Goal: Task Accomplishment & Management: Complete application form

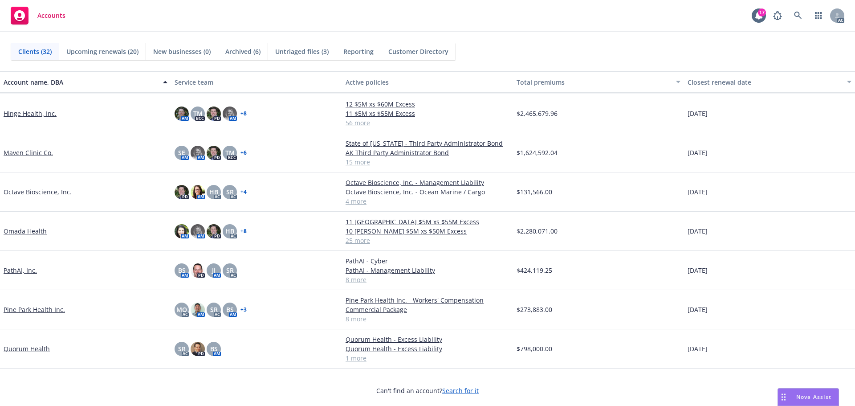
scroll to position [535, 0]
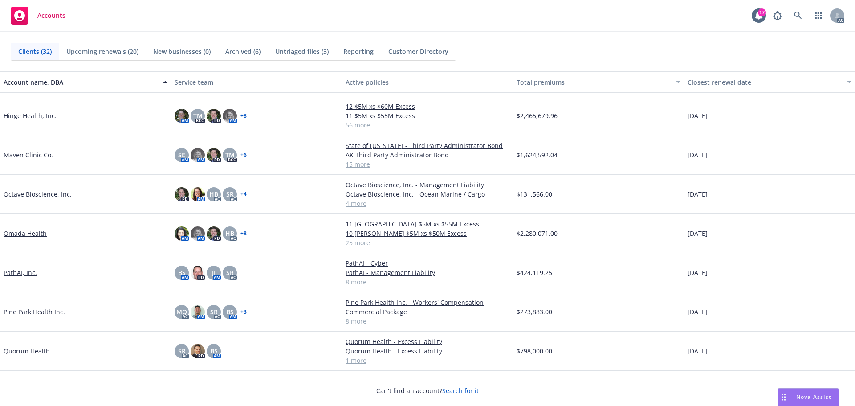
click at [31, 159] on link "Maven Clinic Co." at bounding box center [28, 154] width 49 height 9
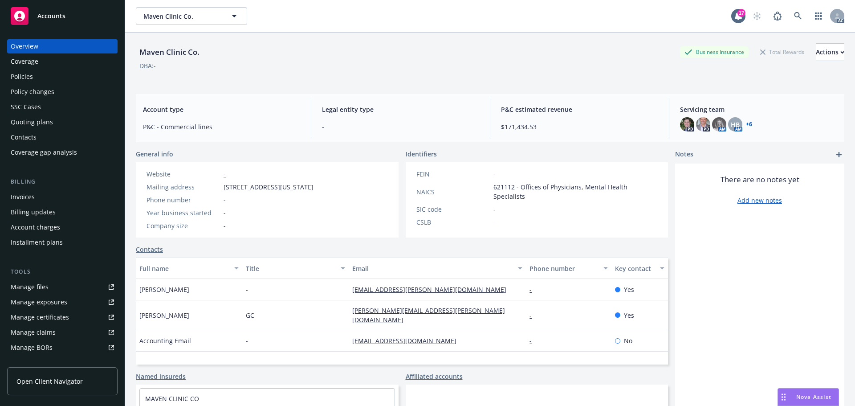
click at [27, 75] on div "Policies" at bounding box center [22, 77] width 22 height 14
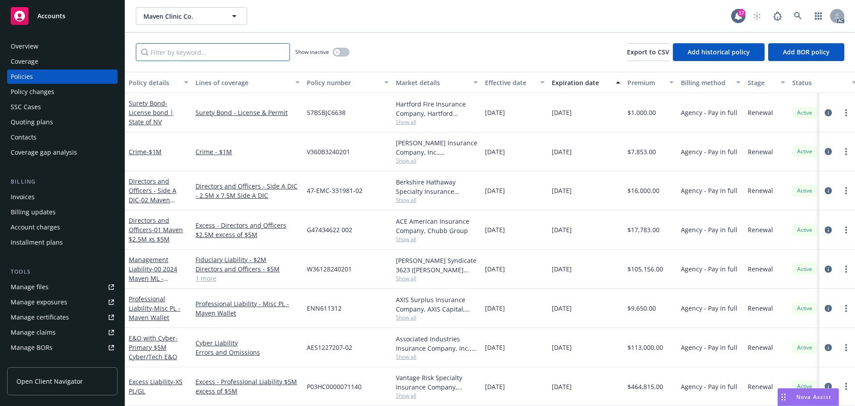
click at [176, 47] on input "Filter by keyword..." at bounding box center [213, 52] width 154 height 18
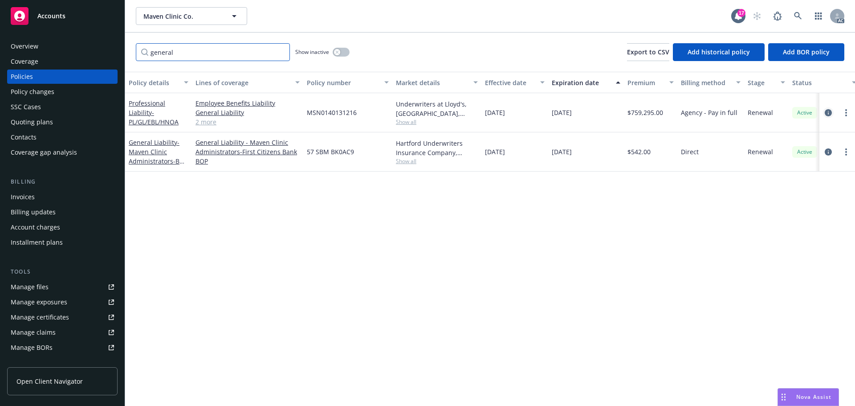
type input "general"
click at [827, 110] on icon "circleInformation" at bounding box center [828, 112] width 7 height 7
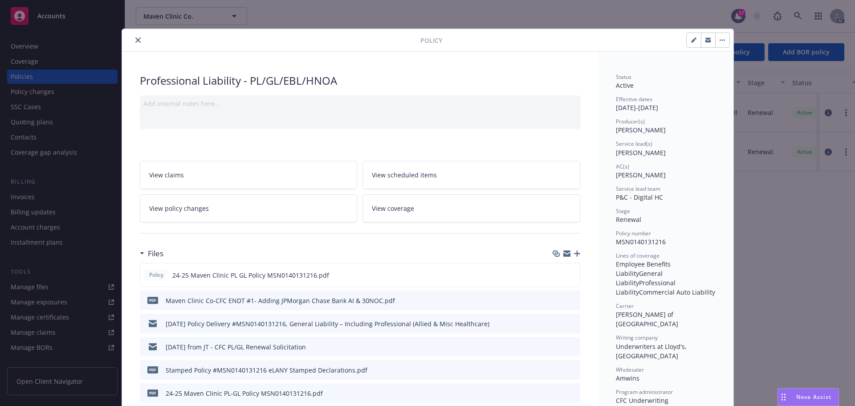
click at [135, 39] on icon "close" at bounding box center [137, 39] width 5 height 5
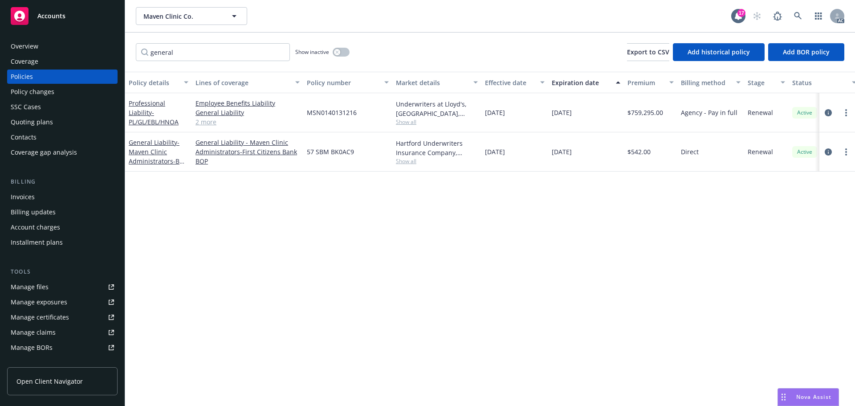
click at [40, 286] on div "Manage files" at bounding box center [30, 287] width 38 height 14
click at [34, 287] on div "Manage files" at bounding box center [30, 287] width 38 height 14
click at [58, 12] on span "Accounts" at bounding box center [51, 15] width 28 height 7
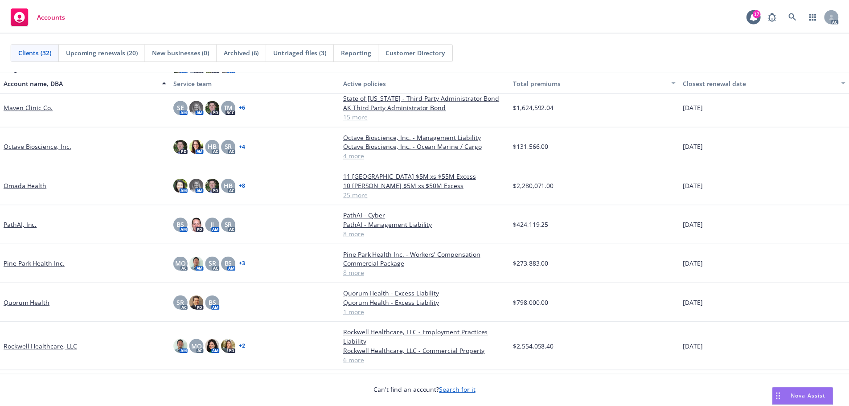
scroll to position [668, 0]
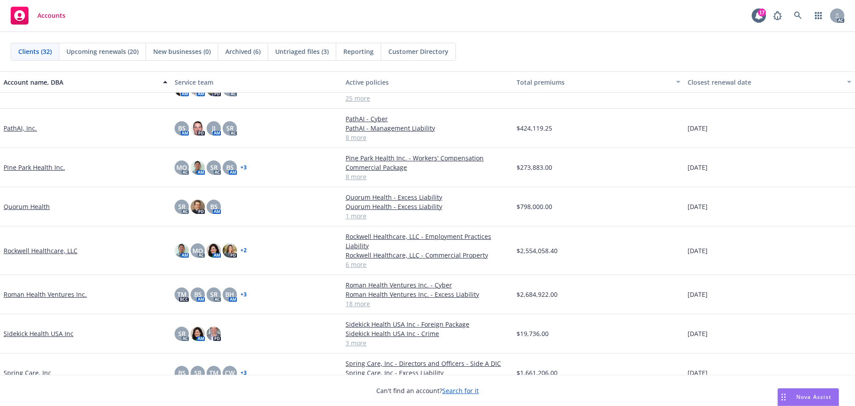
click at [15, 206] on link "Quorum Health" at bounding box center [27, 206] width 46 height 9
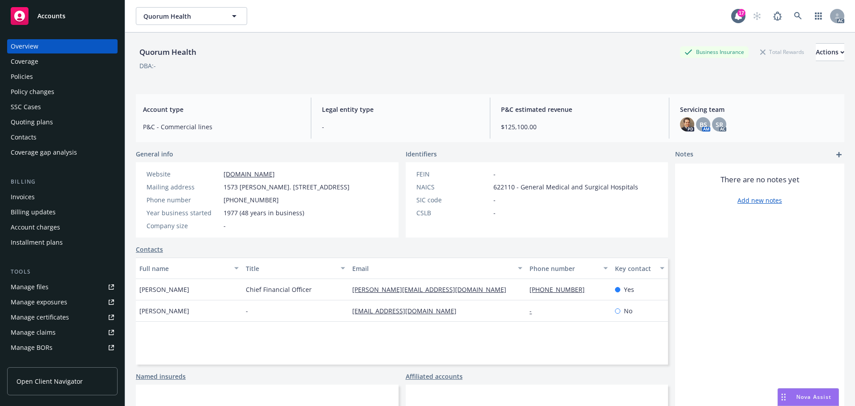
click at [30, 77] on div "Policies" at bounding box center [22, 77] width 22 height 14
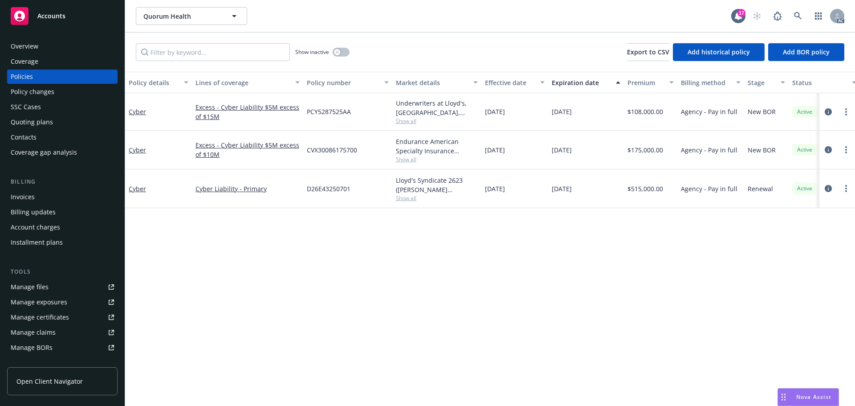
click at [48, 94] on div "Policy changes" at bounding box center [33, 92] width 44 height 14
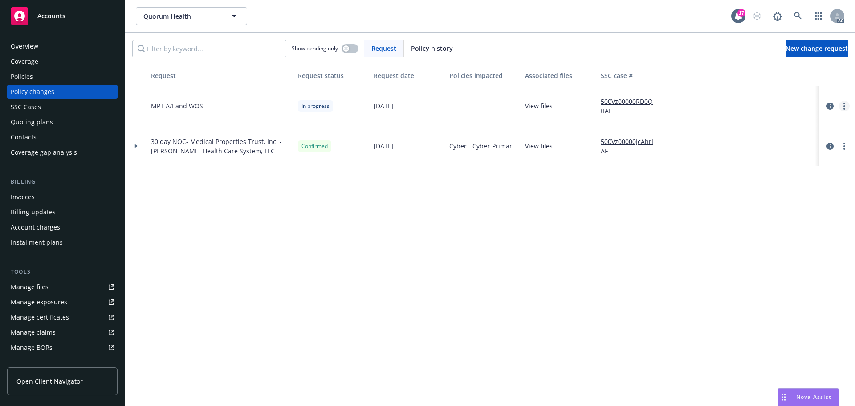
click at [843, 106] on link "more" at bounding box center [844, 106] width 11 height 11
drag, startPoint x: 740, startPoint y: 178, endPoint x: 724, endPoint y: 182, distance: 16.5
click at [740, 179] on link "Resume workflow" at bounding box center [773, 178] width 153 height 18
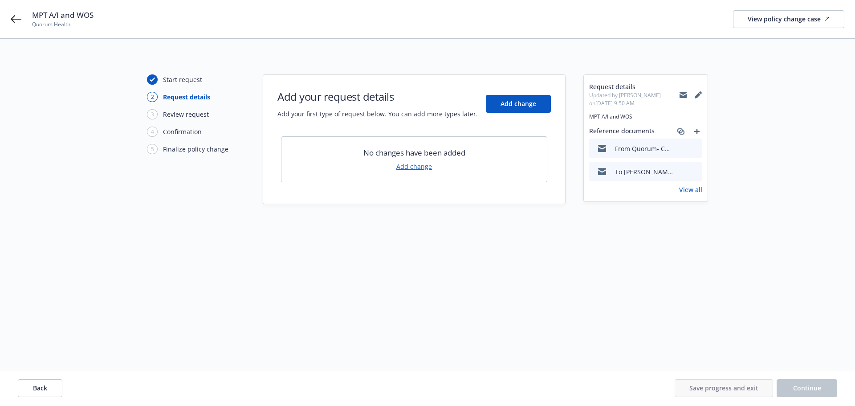
click at [418, 167] on link "Add change" at bounding box center [415, 166] width 36 height 9
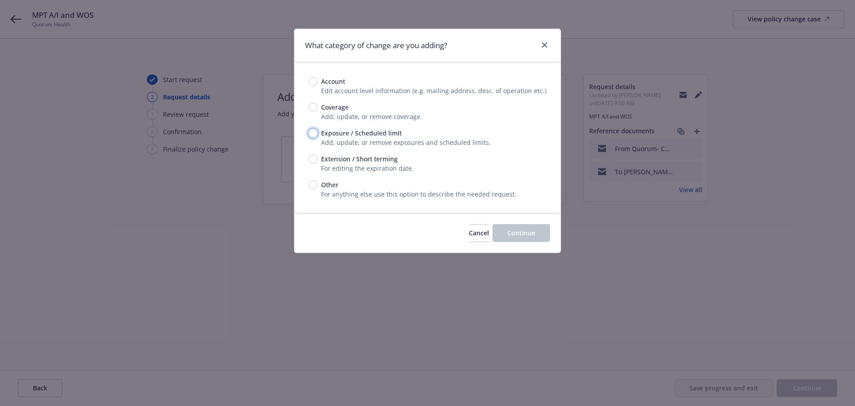
drag, startPoint x: 312, startPoint y: 132, endPoint x: 469, endPoint y: 208, distance: 174.0
click at [314, 132] on input "Exposure / Scheduled limit" at bounding box center [313, 133] width 9 height 9
radio input "true"
click at [519, 231] on span "Continue" at bounding box center [521, 233] width 28 height 8
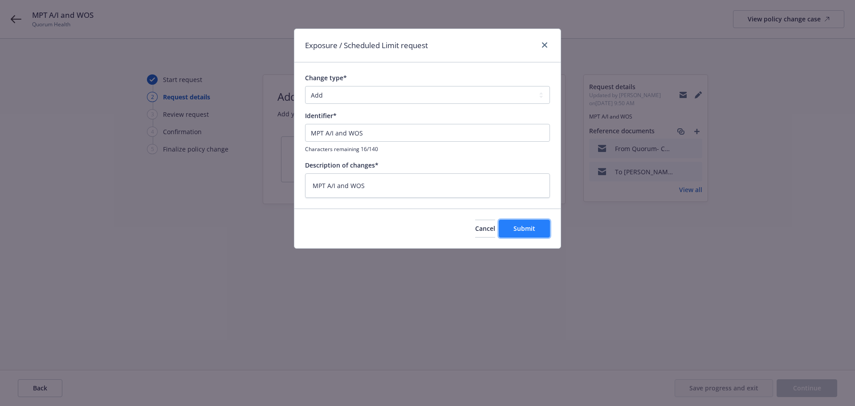
click at [522, 225] on span "Submit" at bounding box center [525, 228] width 22 height 8
type textarea "x"
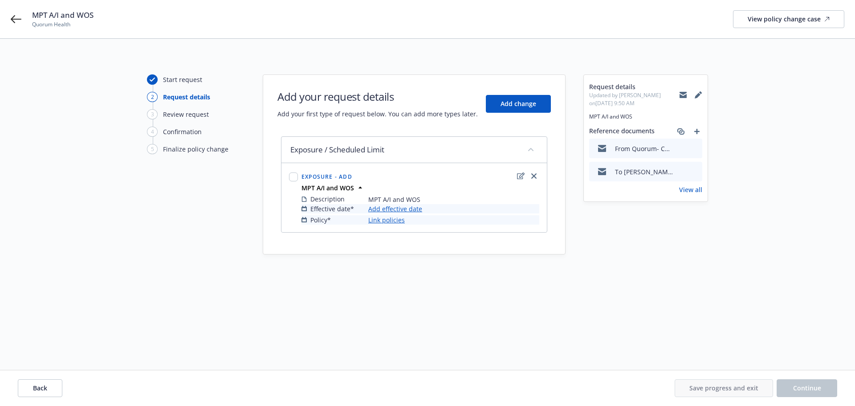
click at [396, 207] on link "Add effective date" at bounding box center [395, 208] width 54 height 9
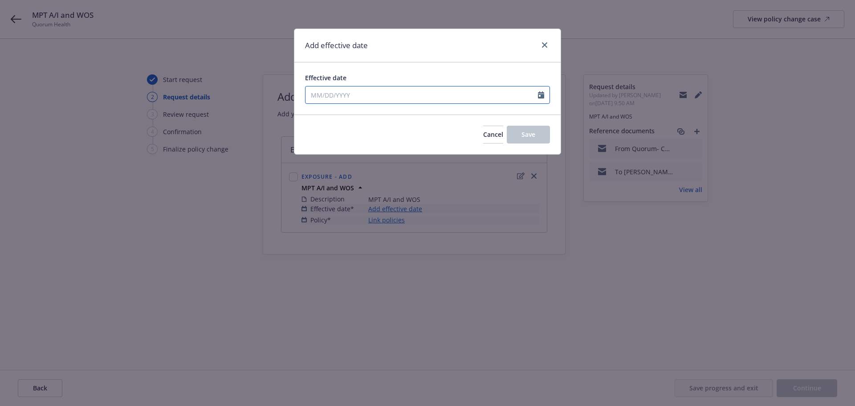
click at [541, 93] on icon "Calendar" at bounding box center [541, 94] width 6 height 7
select select "8"
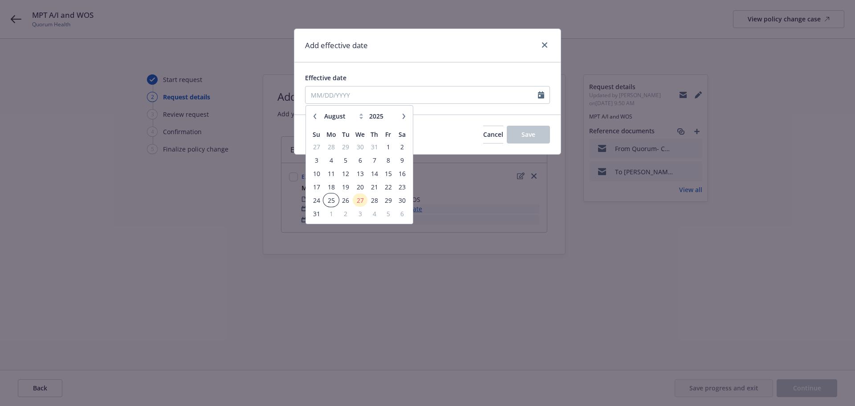
click at [333, 201] on span "25" at bounding box center [330, 200] width 13 height 11
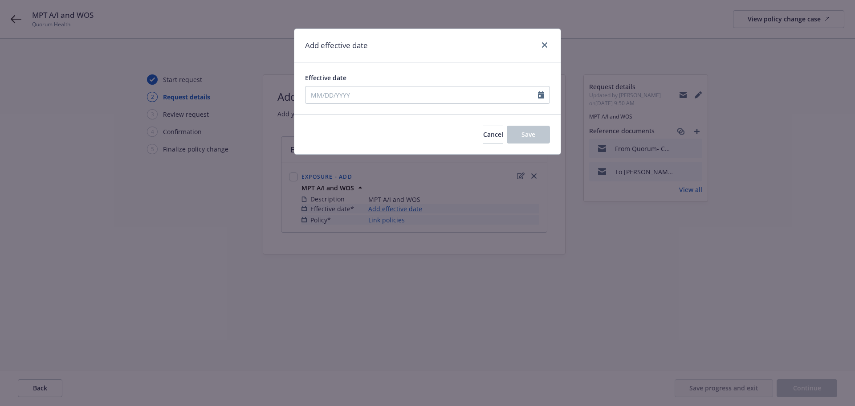
type input "08/25/2025"
click at [540, 133] on button "Save" at bounding box center [528, 135] width 43 height 18
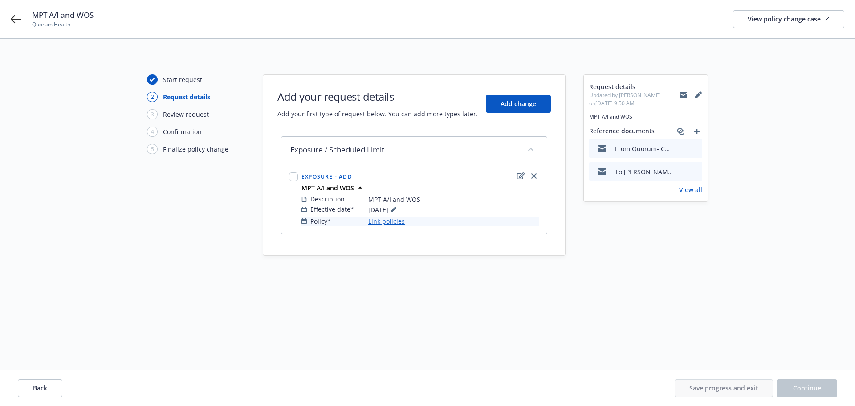
click at [393, 221] on link "Link policies" at bounding box center [386, 221] width 37 height 9
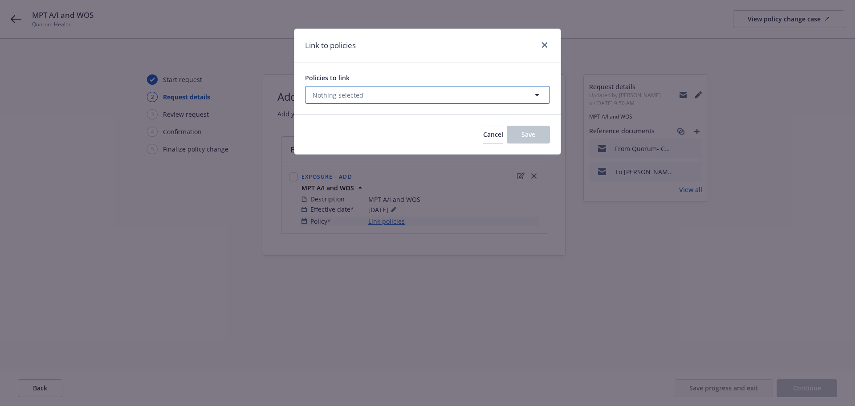
click at [361, 98] on span "Nothing selected" at bounding box center [338, 94] width 51 height 9
select select "ACTIVE"
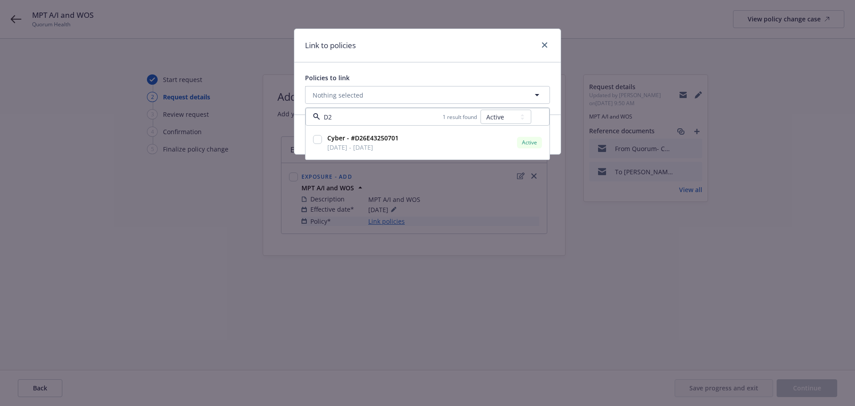
type input "D26"
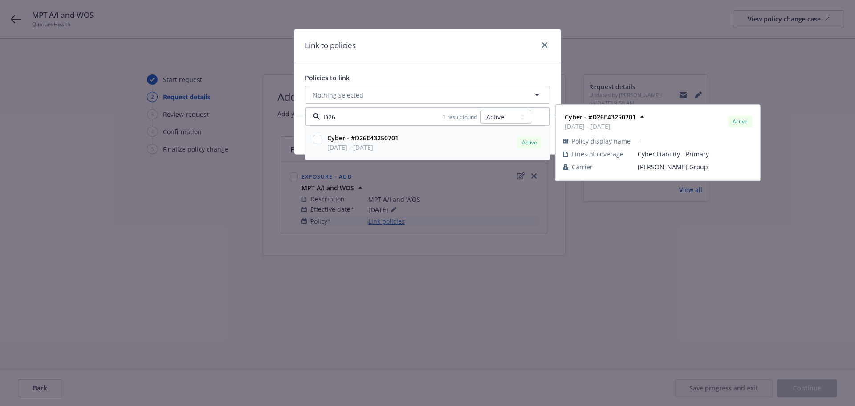
click at [316, 137] on input "checkbox" at bounding box center [317, 139] width 9 height 9
checkbox input "true"
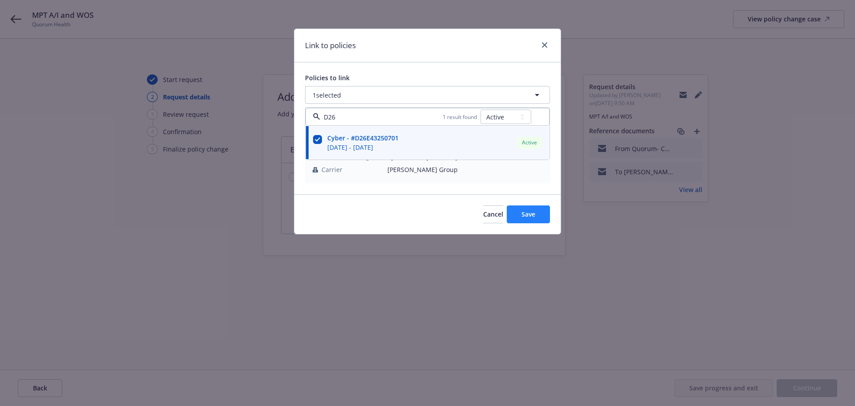
type input "D26"
click at [535, 217] on span "Save" at bounding box center [529, 214] width 14 height 8
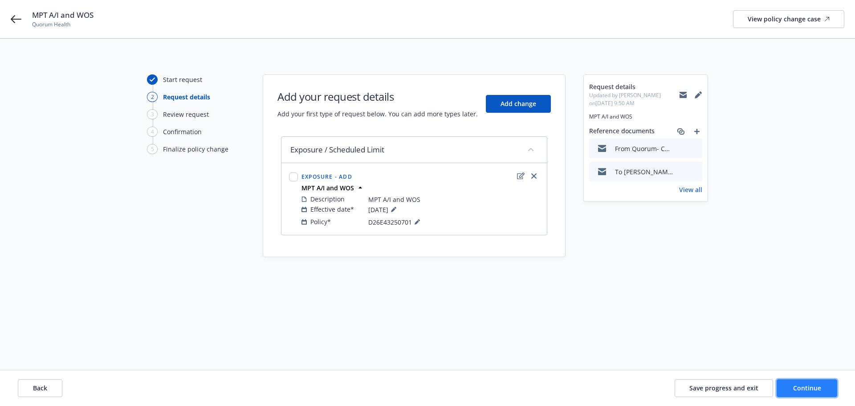
click at [819, 388] on span "Continue" at bounding box center [807, 388] width 28 height 8
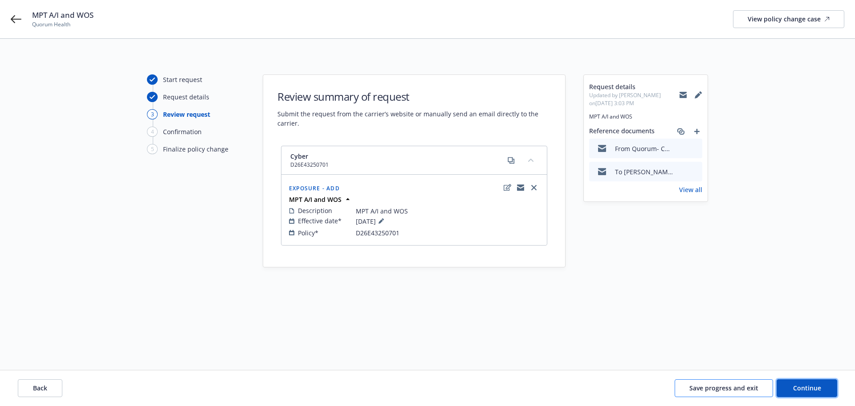
drag, startPoint x: 799, startPoint y: 384, endPoint x: 740, endPoint y: 384, distance: 59.7
click at [799, 385] on span "Continue" at bounding box center [807, 388] width 28 height 8
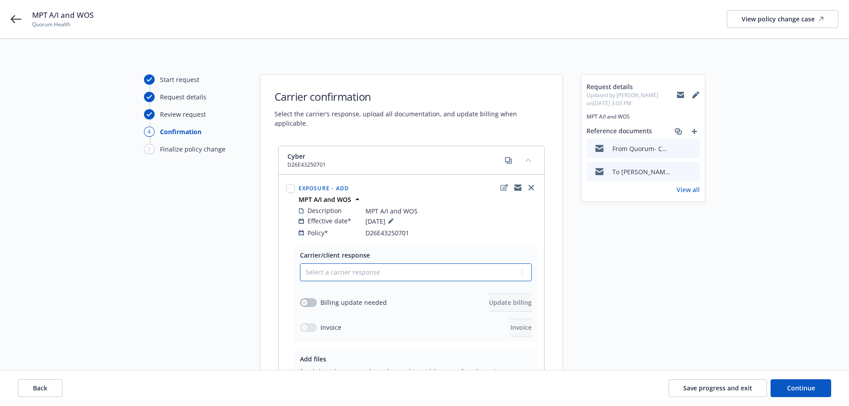
click at [373, 265] on select "Select a carrier response Accepted Accepted with revision No endorsement needed…" at bounding box center [416, 272] width 232 height 18
select select "ACCEPTED"
click at [300, 263] on select "Select a carrier response Accepted Accepted with revision No endorsement needed…" at bounding box center [416, 272] width 232 height 18
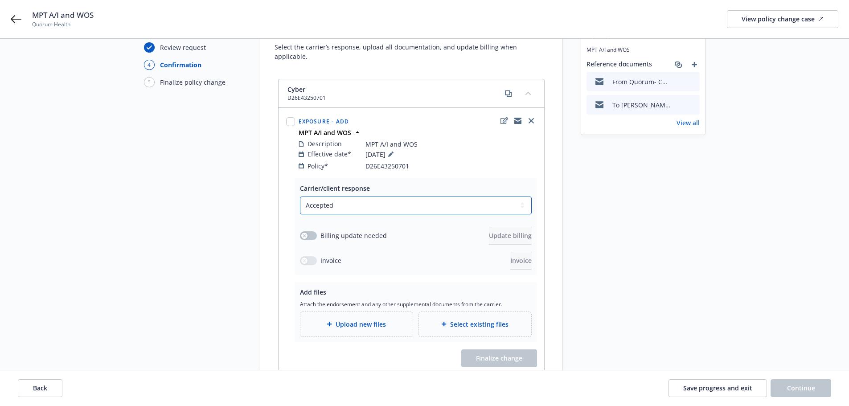
scroll to position [89, 0]
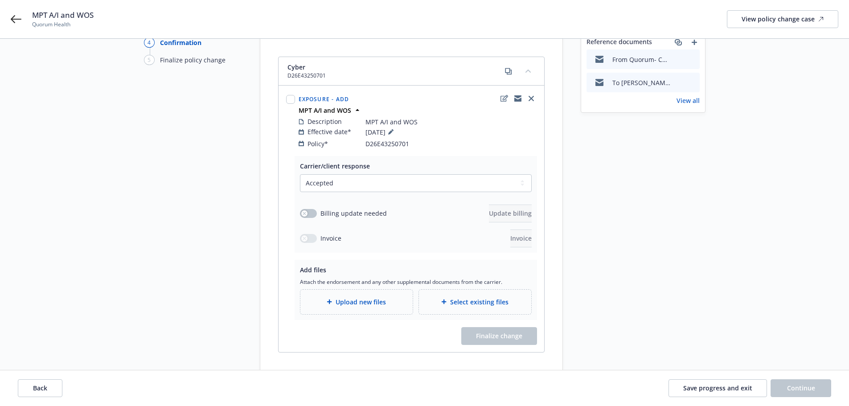
click at [354, 297] on span "Upload new files" at bounding box center [360, 301] width 50 height 9
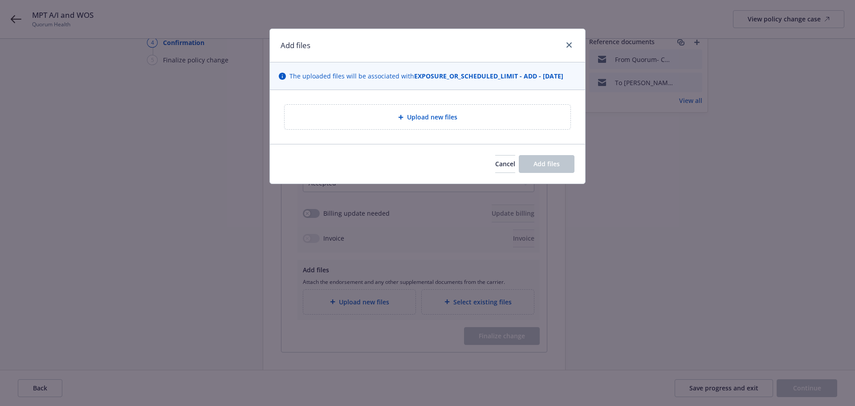
click at [434, 115] on span "Upload new files" at bounding box center [432, 116] width 50 height 9
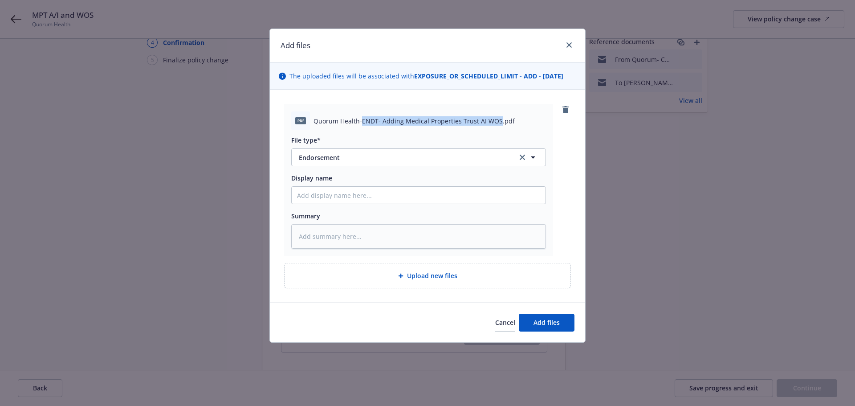
drag, startPoint x: 361, startPoint y: 122, endPoint x: 497, endPoint y: 122, distance: 135.4
click at [497, 122] on span "Quorum Health-ENDT- Adding Medical Properties Trust AI WOS.pdf" at bounding box center [414, 120] width 201 height 9
copy span "ENDT- Adding Medical Properties Trust AI WOS"
click at [343, 191] on input "Display name" at bounding box center [419, 195] width 254 height 17
paste input "ENDT- Adding Medical Properties Trust AI WOS"
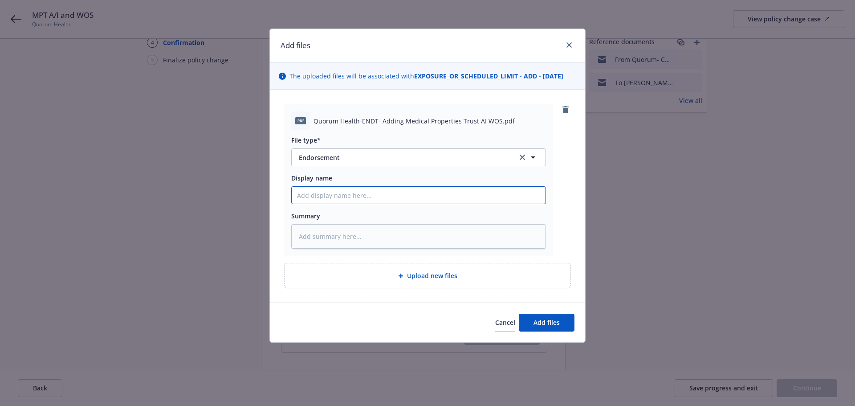
type textarea "x"
type input "ENDT- Adding Medical Properties Trust AI WOS"
click at [333, 239] on textarea at bounding box center [418, 236] width 255 height 25
paste textarea "ENDT- Adding Medical Properties Trust AI WOS"
type textarea "x"
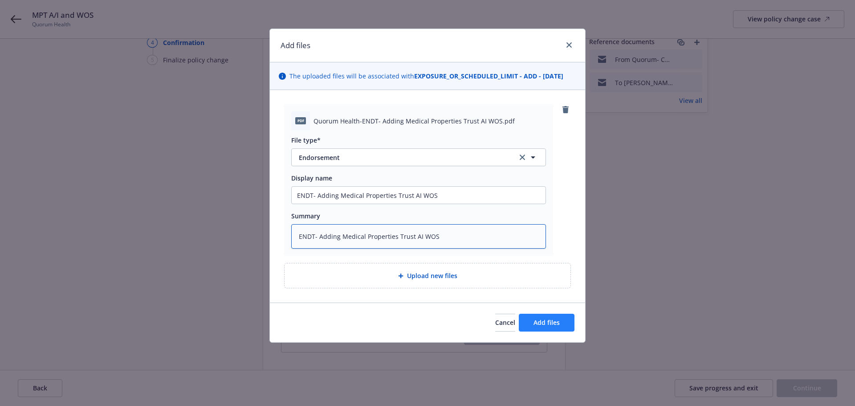
type textarea "ENDT- Adding Medical Properties Trust AI WOS"
click at [552, 321] on span "Add files" at bounding box center [547, 322] width 26 height 8
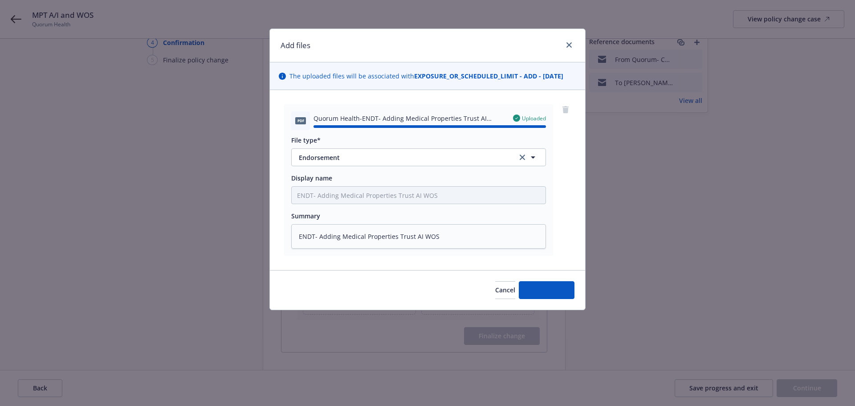
type textarea "x"
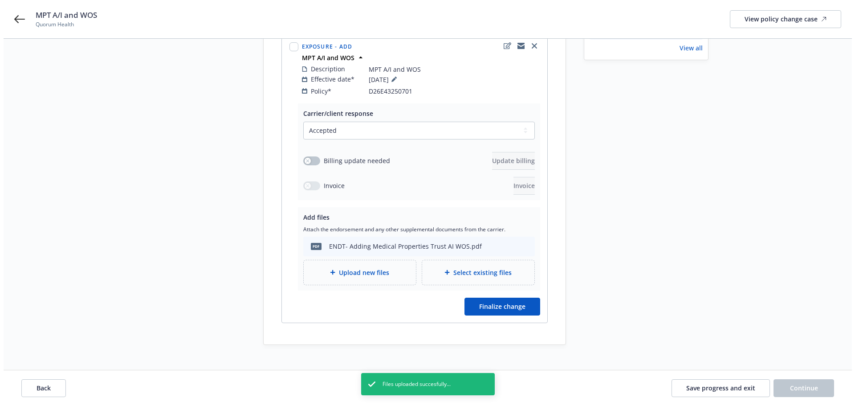
scroll to position [143, 0]
click at [483, 301] on span "Finalize change" at bounding box center [499, 305] width 46 height 8
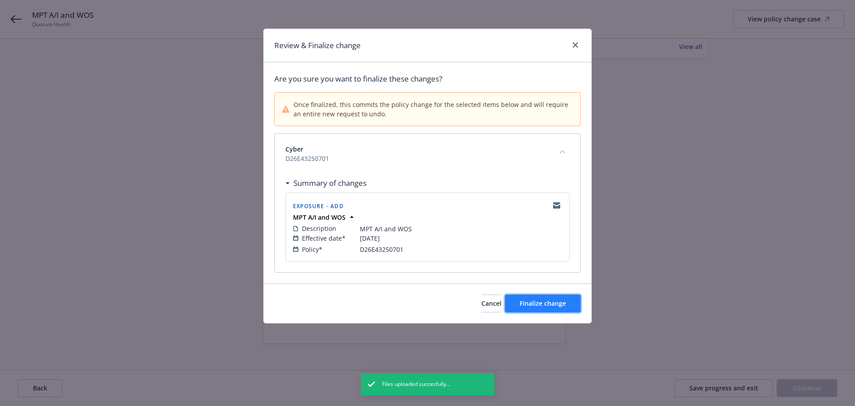
click at [553, 302] on span "Finalize change" at bounding box center [543, 303] width 46 height 8
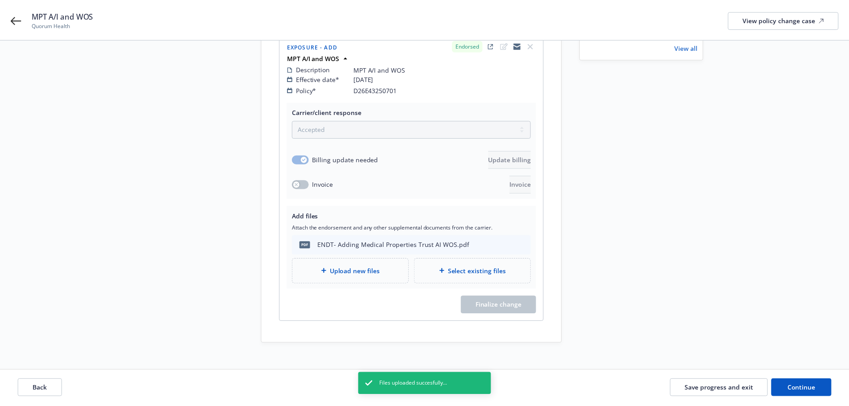
scroll to position [143, 0]
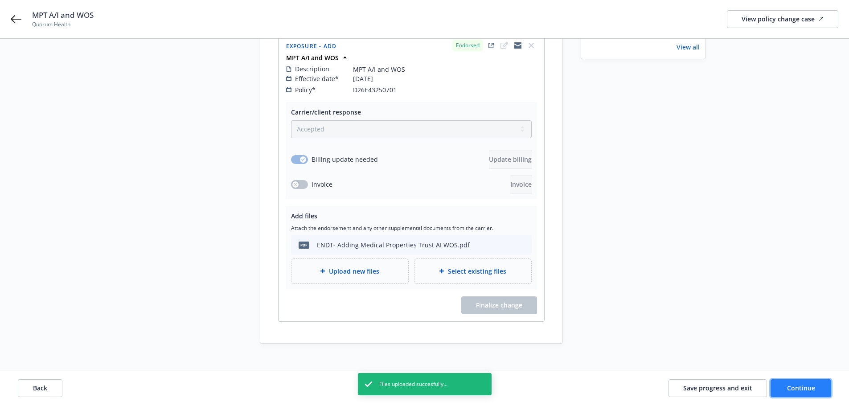
click at [800, 385] on span "Continue" at bounding box center [801, 388] width 28 height 8
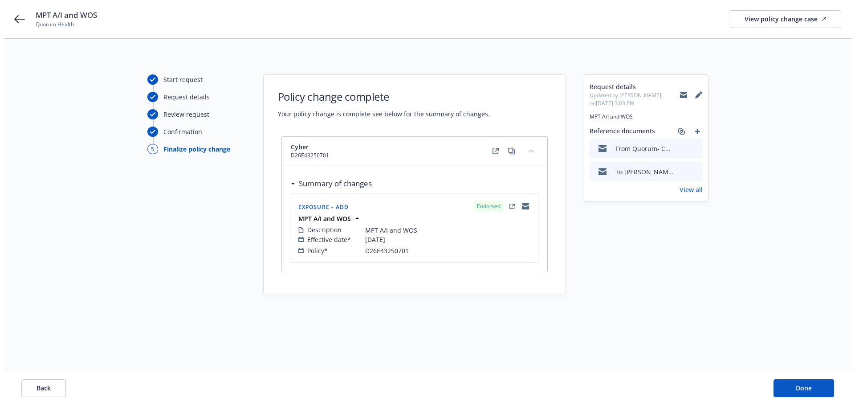
scroll to position [0, 0]
click at [804, 387] on span "Done" at bounding box center [807, 388] width 16 height 8
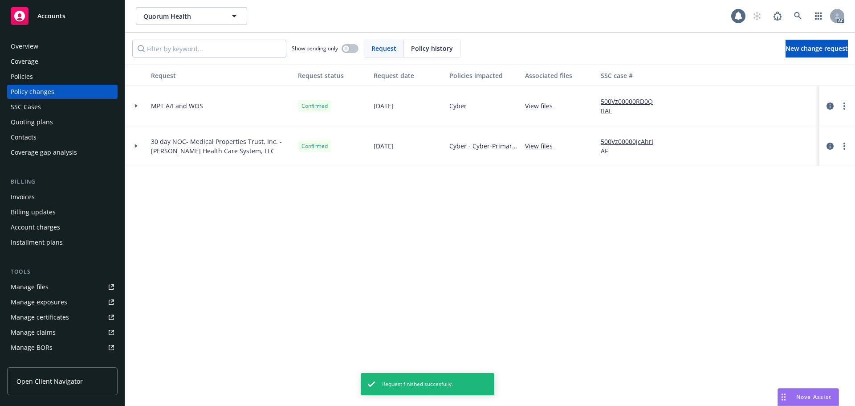
click at [634, 100] on link "500Vz00000RD0QtIAL" at bounding box center [631, 106] width 60 height 19
drag, startPoint x: 47, startPoint y: 15, endPoint x: 48, endPoint y: 20, distance: 4.5
click at [47, 15] on span "Accounts" at bounding box center [51, 15] width 28 height 7
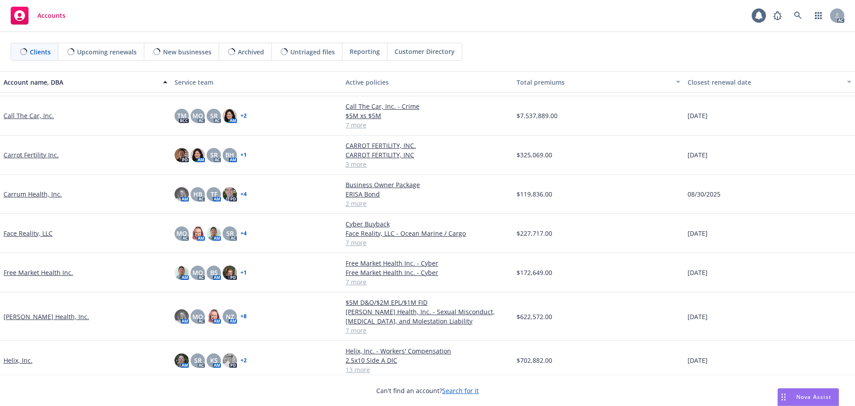
scroll to position [223, 0]
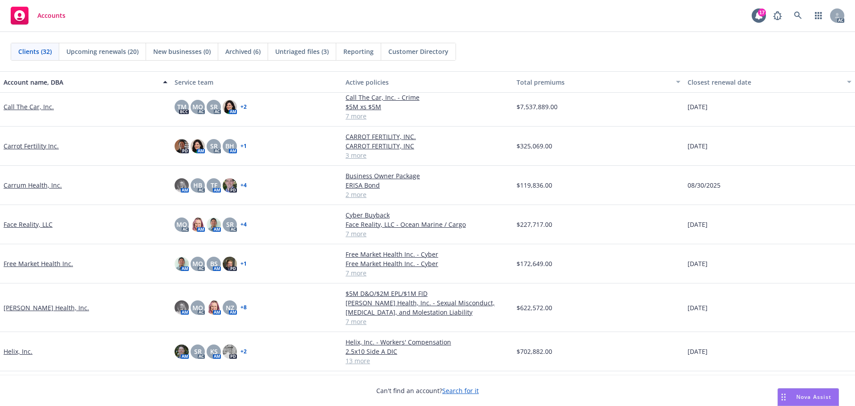
click at [29, 263] on link "Free Market Health Inc." at bounding box center [39, 263] width 70 height 9
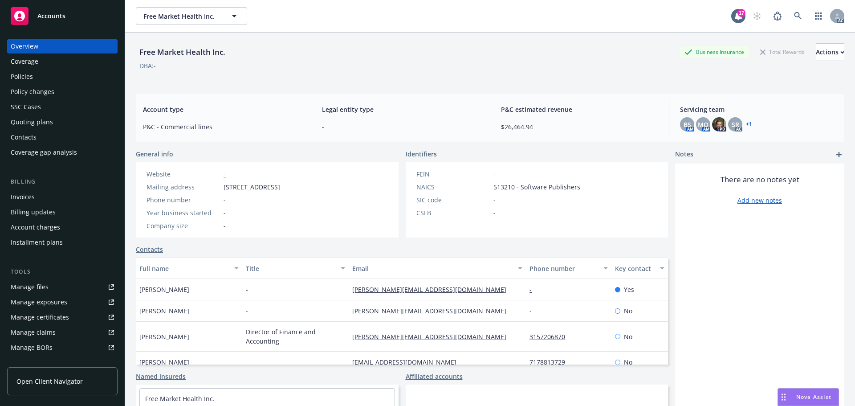
click at [14, 74] on div "Policies" at bounding box center [22, 77] width 22 height 14
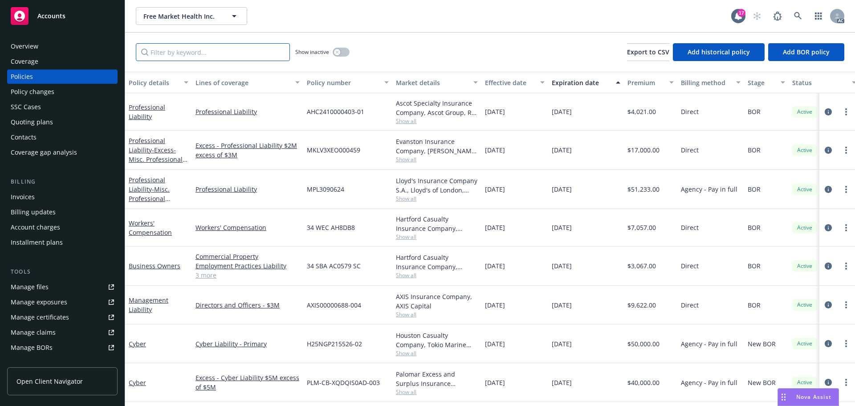
click at [196, 51] on input "Filter by keyword..." at bounding box center [213, 52] width 154 height 18
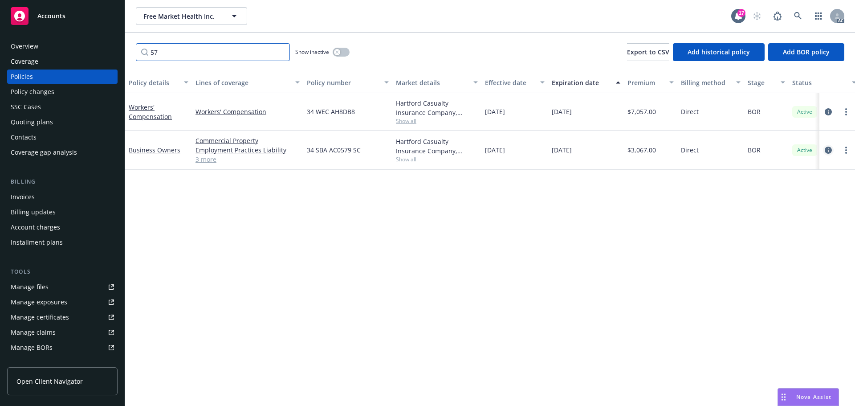
type input "57"
click at [830, 148] on icon "circleInformation" at bounding box center [828, 150] width 7 height 7
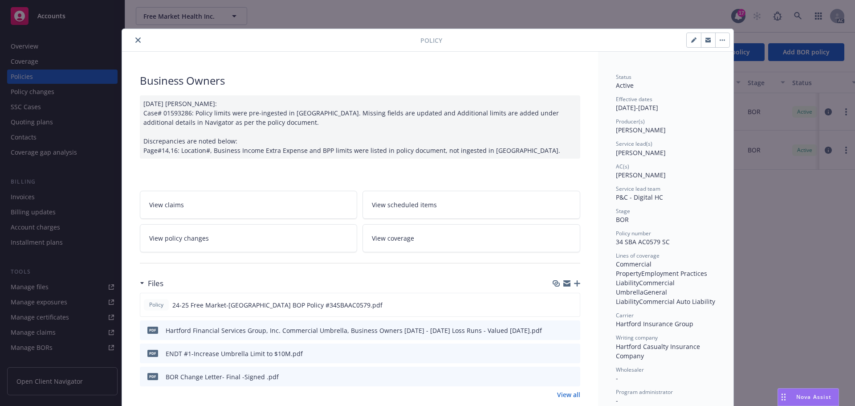
click at [133, 40] on button "close" at bounding box center [138, 40] width 11 height 11
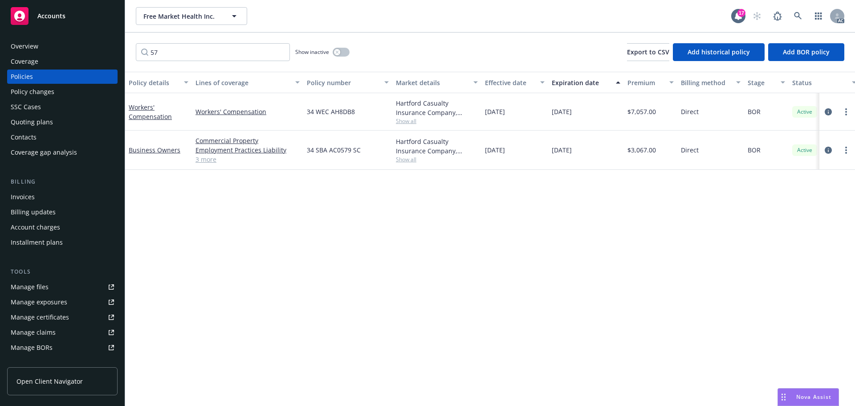
click at [40, 93] on div "Policy changes" at bounding box center [33, 92] width 44 height 14
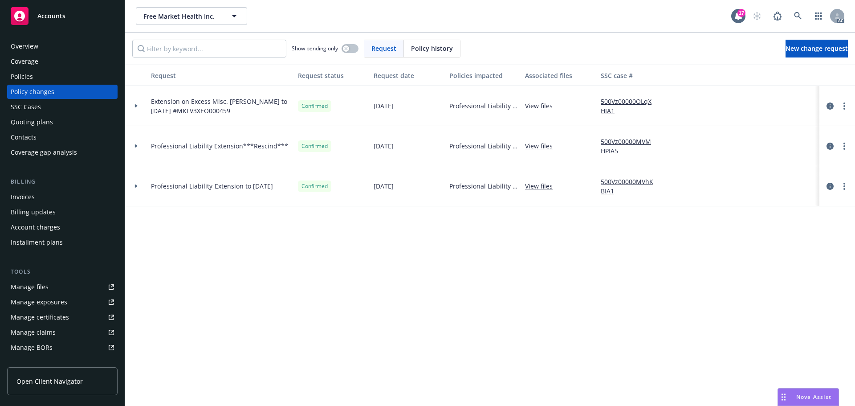
click at [27, 79] on div "Policies" at bounding box center [22, 77] width 22 height 14
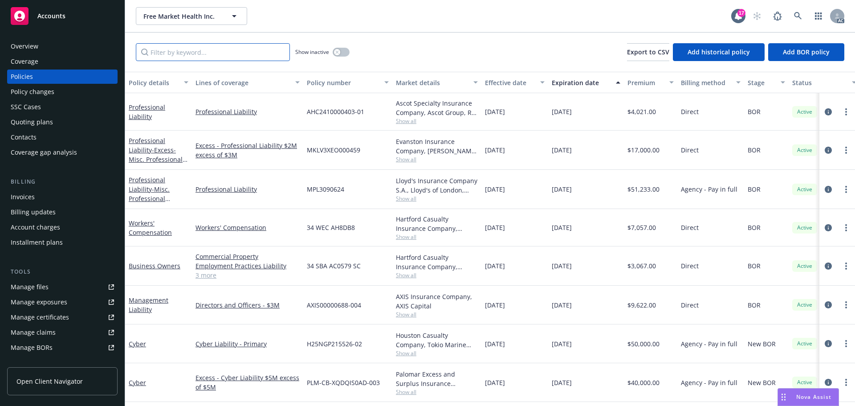
click at [188, 53] on input "Filter by keyword..." at bounding box center [213, 52] width 154 height 18
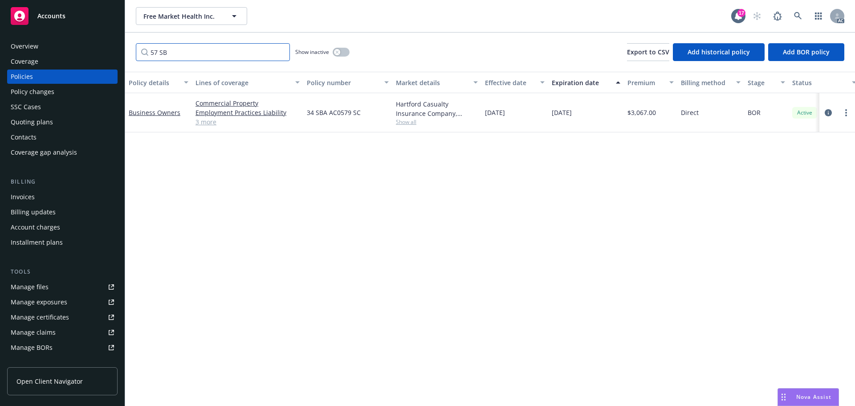
drag, startPoint x: 182, startPoint y: 53, endPoint x: 153, endPoint y: 53, distance: 29.0
click at [153, 53] on input "57 SB" at bounding box center [213, 52] width 154 height 18
type input "5"
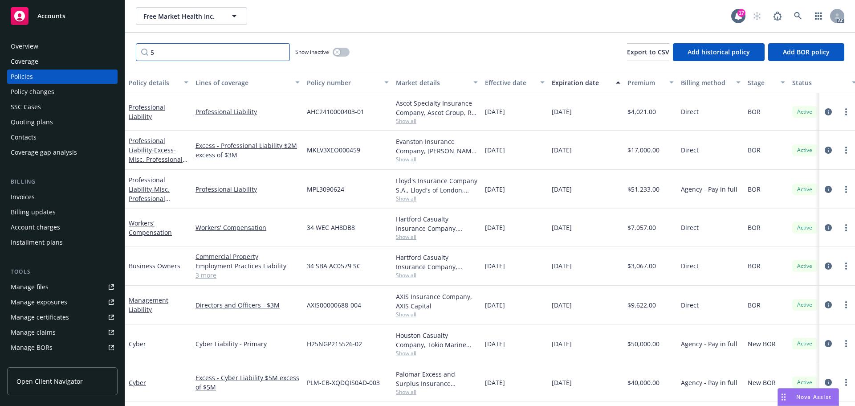
click at [166, 53] on input "5" at bounding box center [213, 52] width 154 height 18
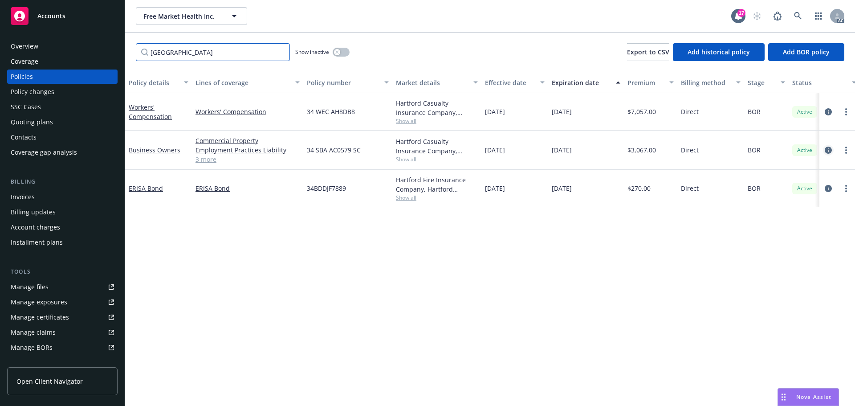
type input "Hartford"
click at [830, 148] on icon "circleInformation" at bounding box center [828, 150] width 7 height 7
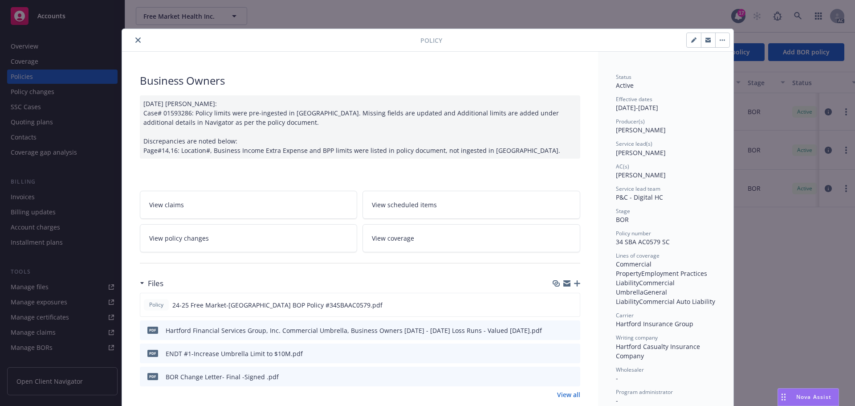
scroll to position [27, 0]
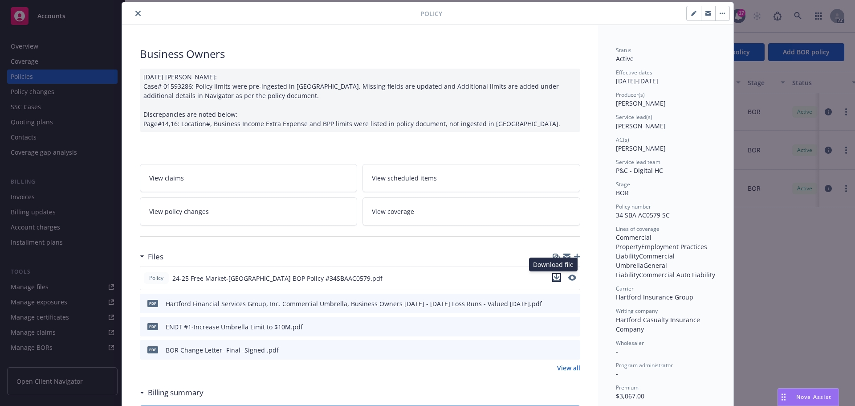
click at [555, 277] on icon "download file" at bounding box center [557, 276] width 6 height 5
drag, startPoint x: 136, startPoint y: 14, endPoint x: 140, endPoint y: 28, distance: 14.7
click at [136, 14] on icon "close" at bounding box center [137, 13] width 5 height 5
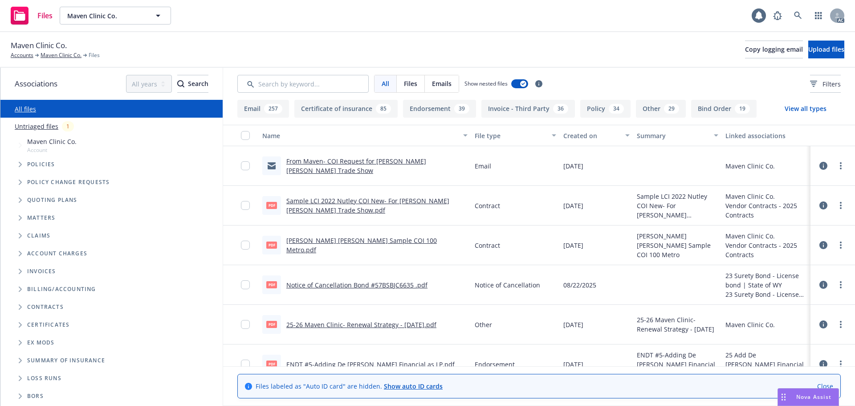
click at [21, 360] on icon "Folder Tree Example" at bounding box center [20, 360] width 3 height 5
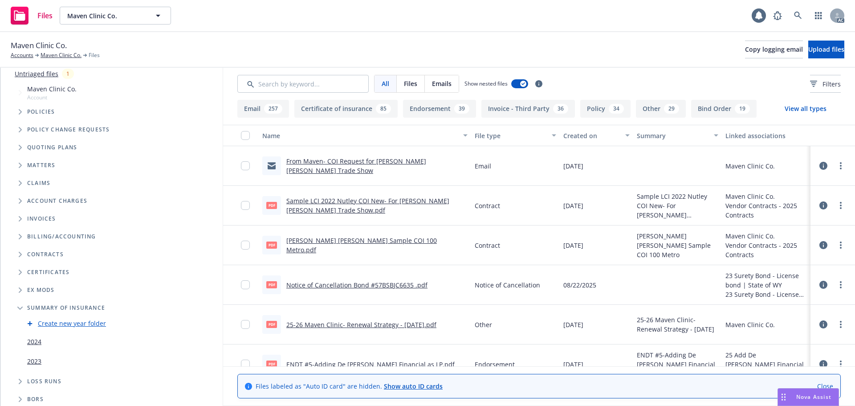
scroll to position [55, 0]
click at [36, 340] on link "2024" at bounding box center [34, 339] width 14 height 9
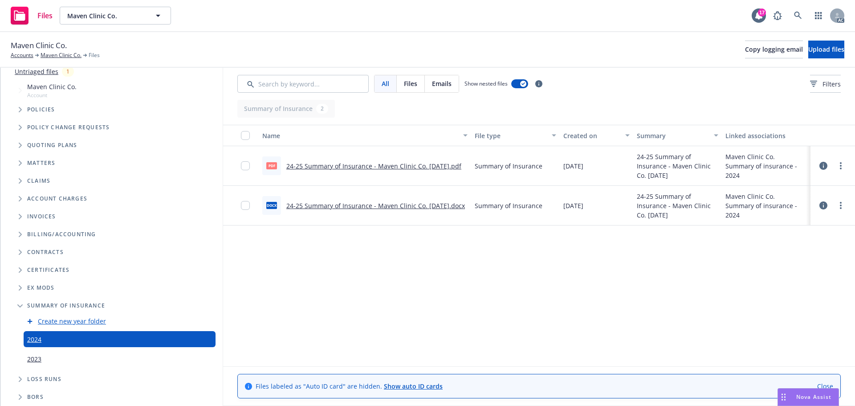
click at [427, 166] on link "24-25 Summary of Insurance - Maven Clinic Co. 12.30.24.pdf" at bounding box center [373, 166] width 175 height 8
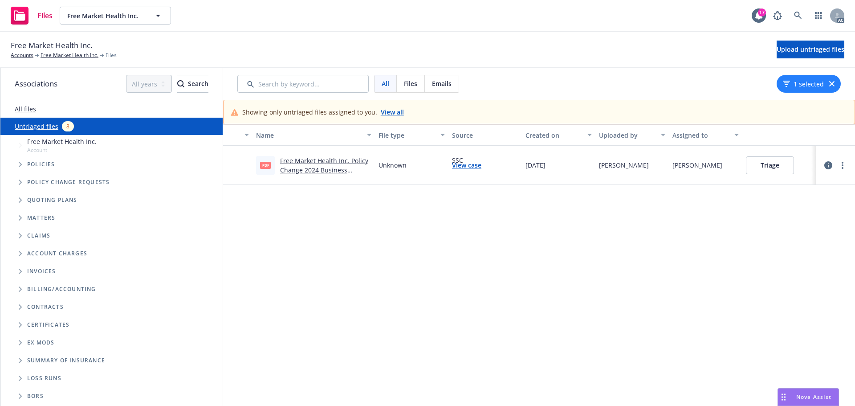
click at [348, 172] on link "Free Market Health Inc. Policy Change 2024 Business Owners #001.pdf" at bounding box center [324, 169] width 88 height 27
click at [841, 165] on link "more" at bounding box center [843, 165] width 11 height 11
click at [796, 185] on link "Archive" at bounding box center [808, 184] width 78 height 18
click at [475, 165] on link "View case" at bounding box center [466, 164] width 29 height 9
click at [27, 57] on link "Accounts" at bounding box center [22, 55] width 23 height 8
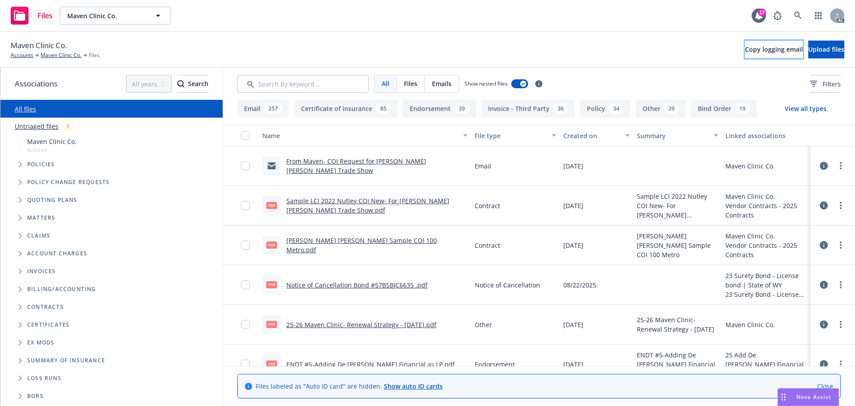
drag, startPoint x: 732, startPoint y: 48, endPoint x: 556, endPoint y: 88, distance: 180.2
click at [745, 48] on span "Copy logging email" at bounding box center [774, 49] width 58 height 8
click at [809, 49] on span "Upload files" at bounding box center [827, 49] width 36 height 8
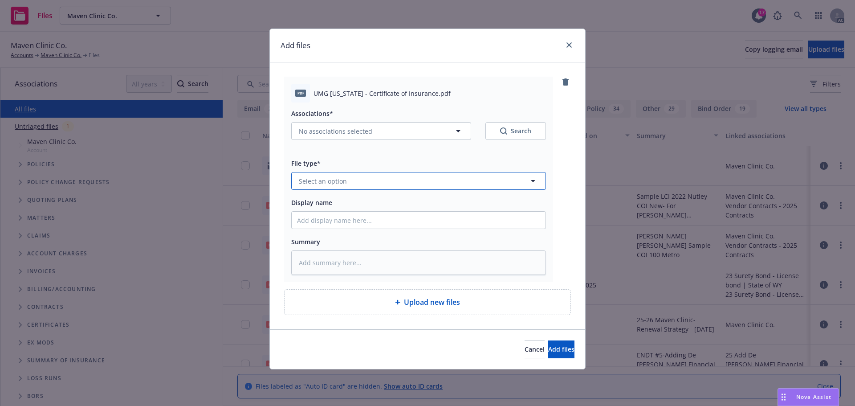
click at [319, 187] on button "Select an option" at bounding box center [418, 181] width 255 height 18
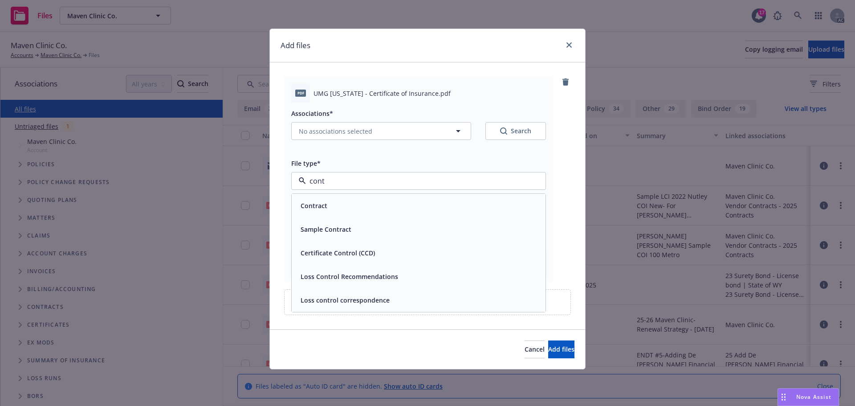
type input "contr"
click at [332, 204] on div "Contract" at bounding box center [418, 205] width 243 height 13
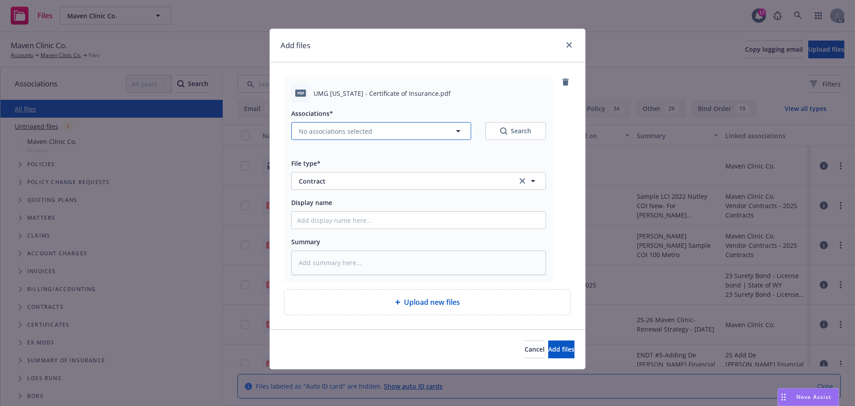
click at [348, 131] on span "No associations selected" at bounding box center [336, 131] width 74 height 9
type textarea "x"
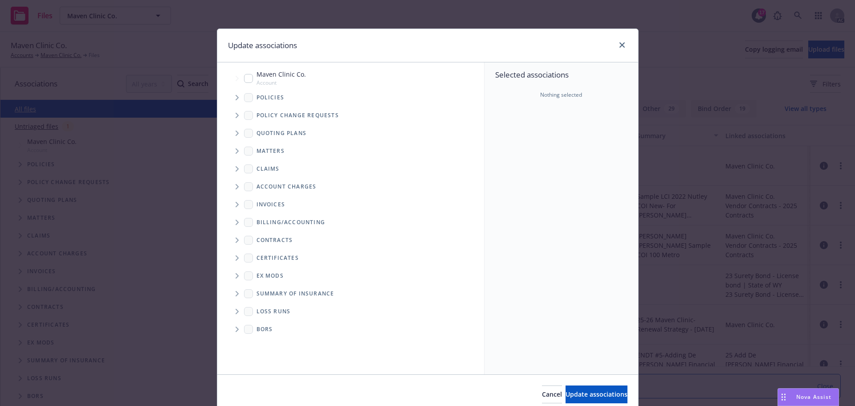
click at [244, 78] on input "Tree Example" at bounding box center [248, 78] width 9 height 9
checkbox input "true"
click at [231, 238] on span "Folder Tree Example" at bounding box center [237, 240] width 14 height 14
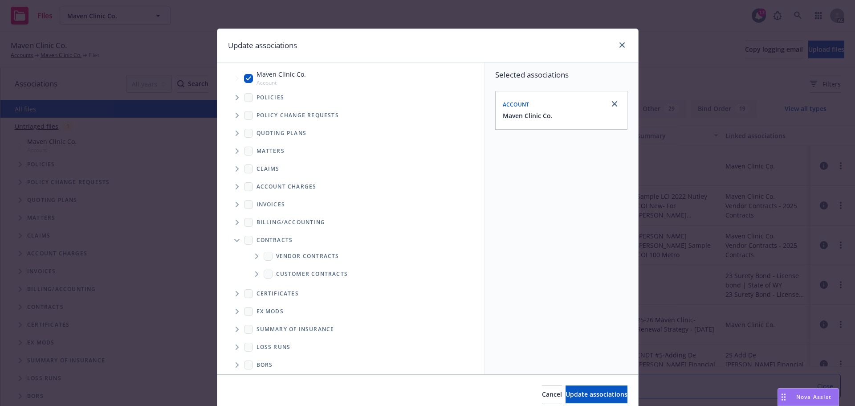
click at [255, 254] on icon "Folder Tree Example" at bounding box center [257, 256] width 4 height 5
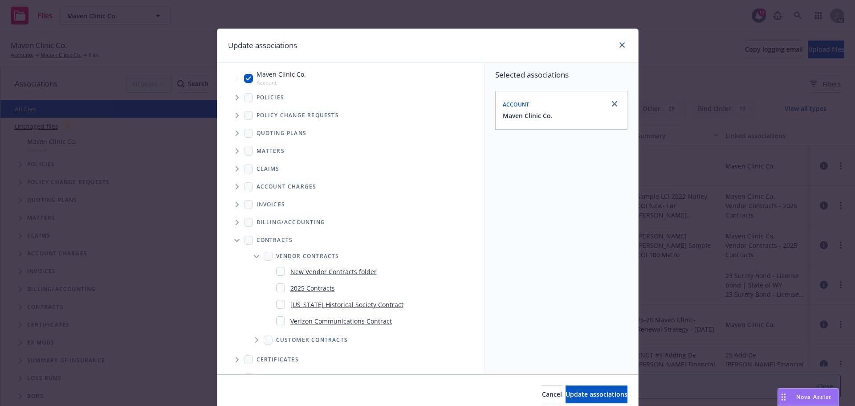
drag, startPoint x: 278, startPoint y: 286, endPoint x: 436, endPoint y: 363, distance: 175.6
click at [278, 287] on input "Folder Tree Example" at bounding box center [280, 287] width 9 height 9
checkbox input "true"
click at [582, 395] on span "Update associations" at bounding box center [597, 394] width 62 height 8
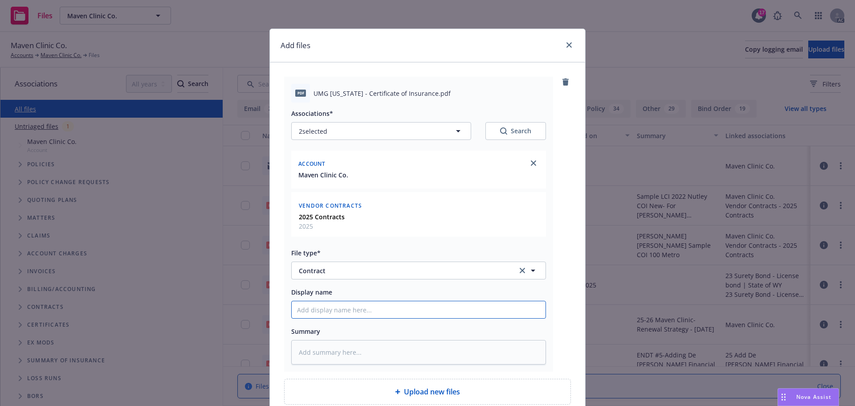
click at [325, 306] on input "Display name" at bounding box center [419, 309] width 254 height 17
type textarea "x"
type input "S"
type textarea "x"
type input "Sy"
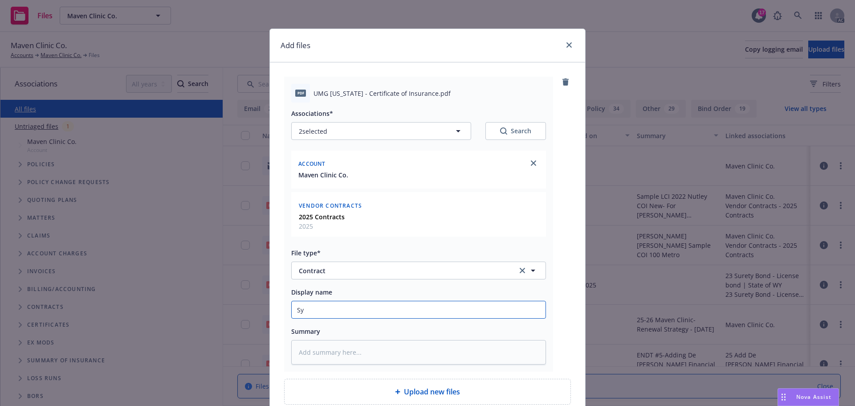
type textarea "x"
type input "Sym"
type textarea "x"
type input "Symp"
type textarea "x"
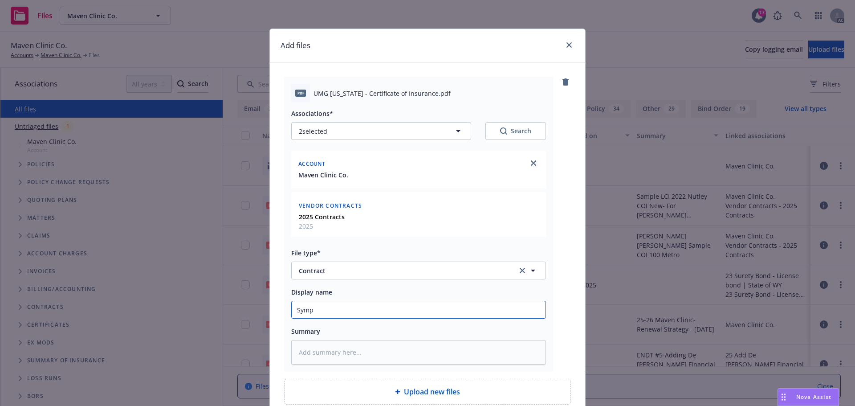
type input "Symph"
type textarea "x"
type input "Sympho"
type textarea "x"
type input "Symphon"
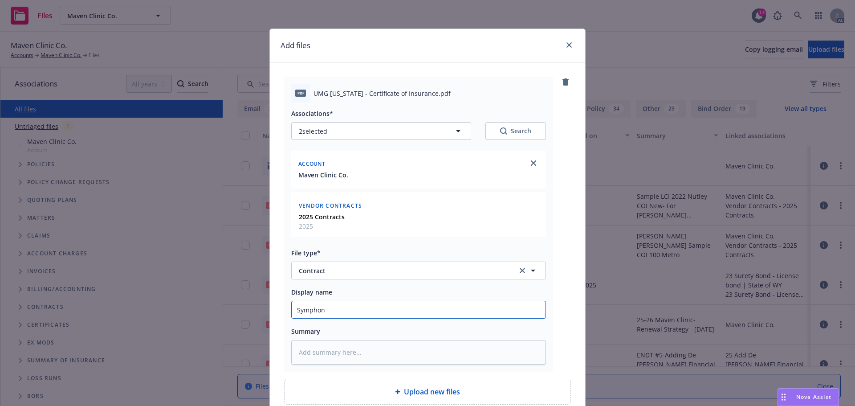
type textarea "x"
type input "Symphony"
type textarea "x"
type input "Symphony"
type textarea "x"
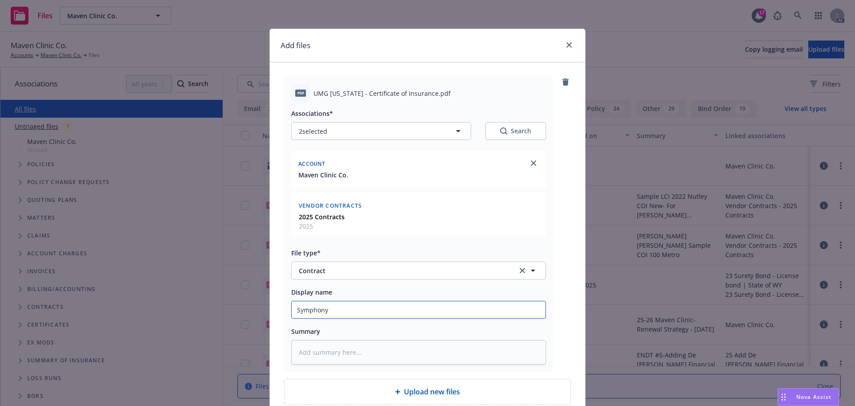
type input "Symphony H"
type textarea "x"
type input "Symphony Ho"
type textarea "x"
type input "Symphony Hous"
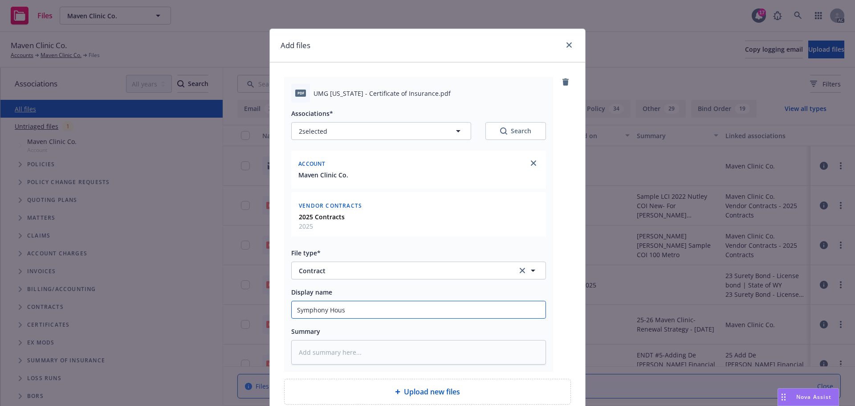
type textarea "x"
type input "Symphony House"
type textarea "x"
type input "Symphony House"
type textarea "x"
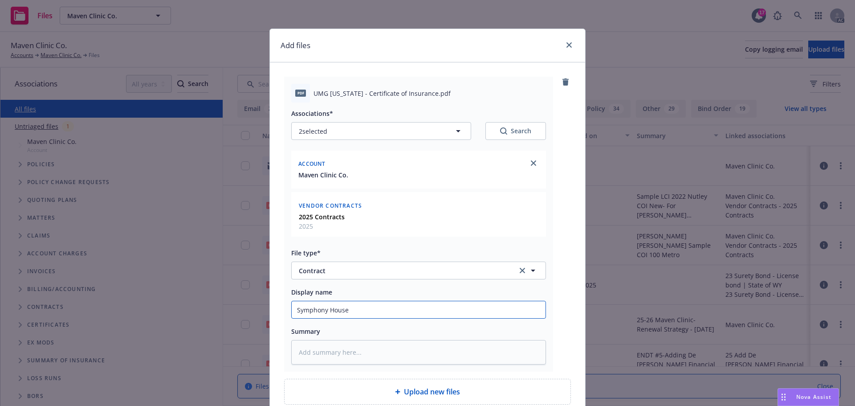
type input "Symphony House O"
type textarea "x"
type input "Symphony House On"
type textarea "x"
type input "Symphony House Ons"
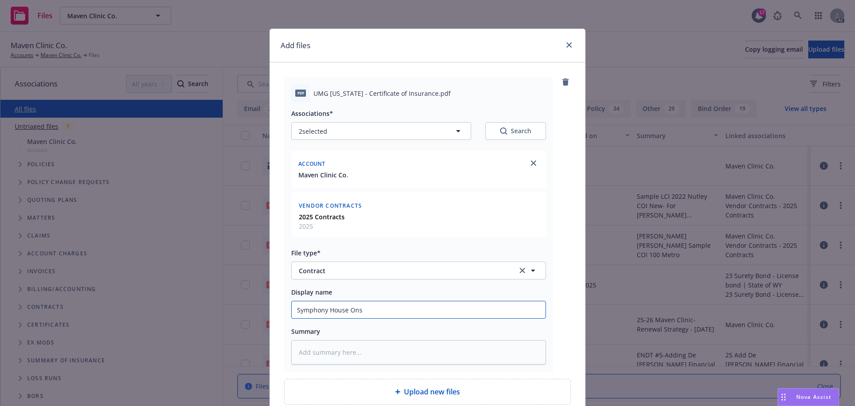
type textarea "x"
type input "Symphony House Onsi"
type textarea "x"
type input "Symphony House Onsit"
type textarea "x"
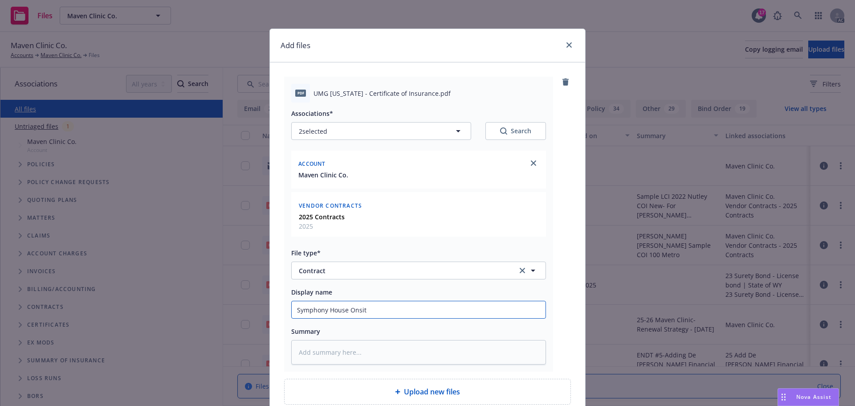
type input "Symphony House Onsite"
type textarea "x"
type input "Symphony House Onsite"
type textarea "x"
type input "Symphony House Onsite B"
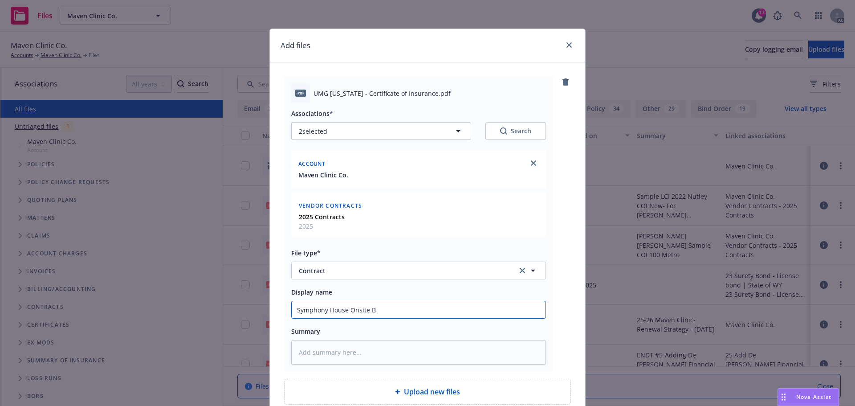
type textarea "x"
type input "Symphony House Onsite Be"
type textarea "x"
type input "Symphony House Onsite Ben"
type textarea "x"
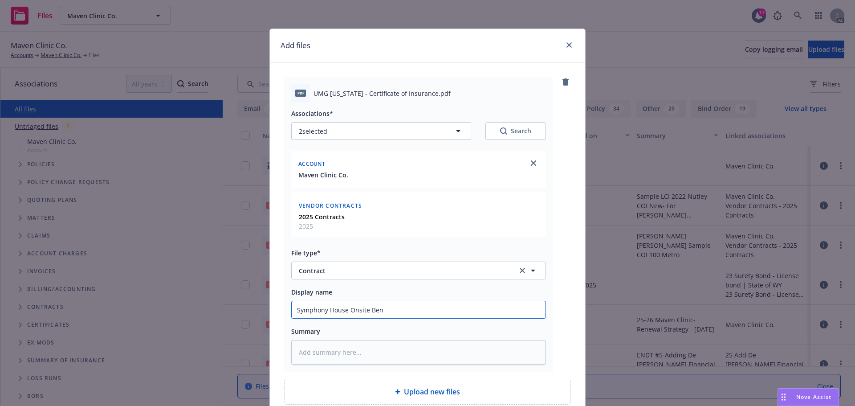
type input "Symphony House Onsite Bene"
type textarea "x"
type input "Symphony House Onsite Benef"
type textarea "x"
type input "Symphony House Onsite Benefi"
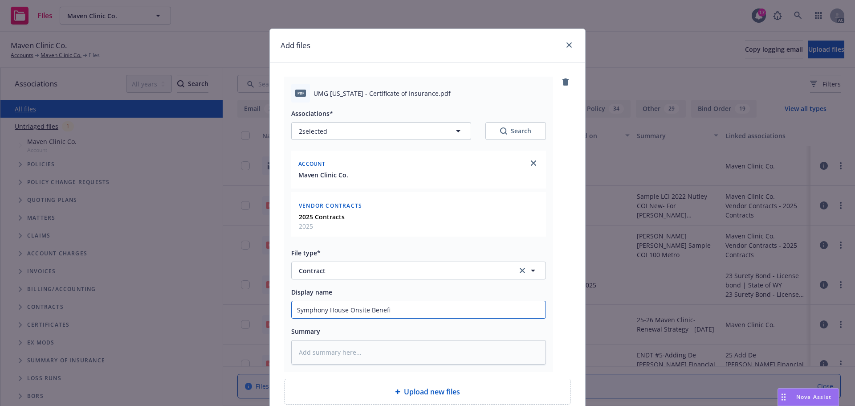
type textarea "x"
type input "Symphony House Onsite Benefit"
type textarea "x"
type input "Symphony House Onsite Benefit"
type textarea "x"
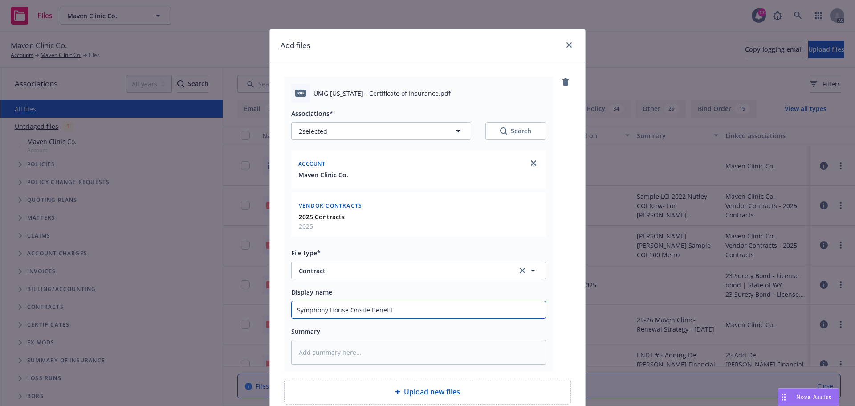
type input "Symphony House Onsite Benefit C"
type textarea "x"
type input "Symphony House Onsite Benefit CO"
type textarea "x"
type input "Symphony House Onsite Benefit COI"
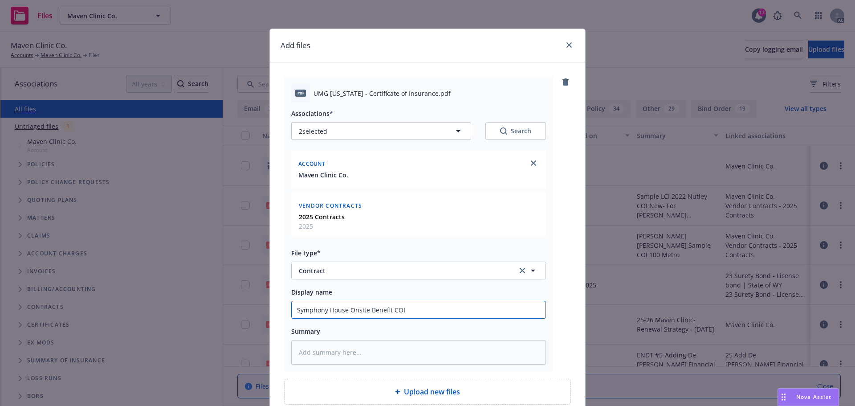
type textarea "x"
type input "Symphony House Onsite Benefit COI"
type textarea "x"
type input "Symphony House Onsite Benefit COI R"
type textarea "x"
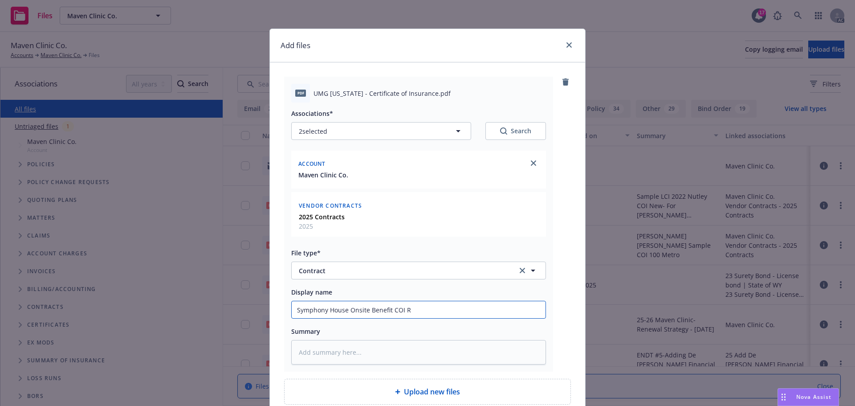
type input "Symphony House Onsite Benefit COI Re"
type textarea "x"
type input "Symphony House Onsite Benefit COI Req"
type textarea "x"
type input "Symphony House Onsite Benefit COI Requ"
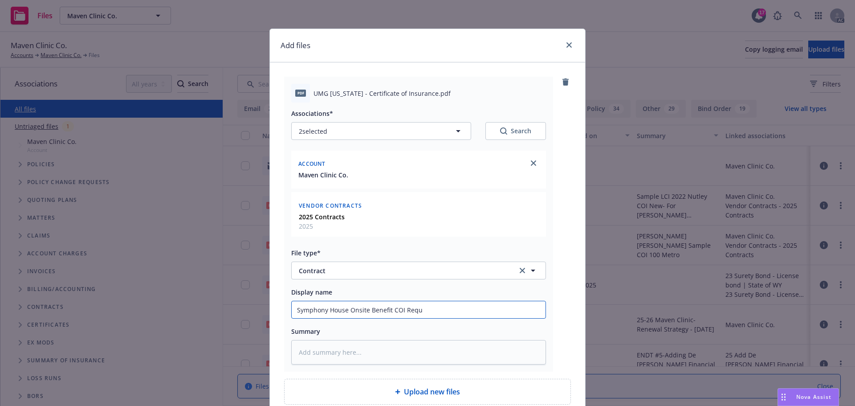
type textarea "x"
type input "Symphony House Onsite Benefit COI Reque"
type textarea "x"
type input "Symphony House Onsite Benefit COI Reques"
type textarea "x"
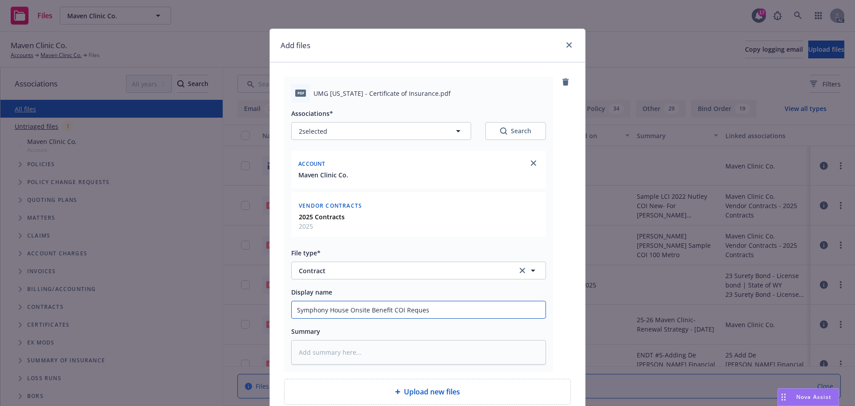
type input "Symphony House Onsite Benefit COI Request"
type textarea "x"
type input "Symphony House Onsite Benefit COI Request"
drag, startPoint x: 406, startPoint y: 310, endPoint x: 390, endPoint y: 311, distance: 16.0
click at [390, 311] on input "Symphony House Onsite Benefit COI Request" at bounding box center [419, 309] width 254 height 17
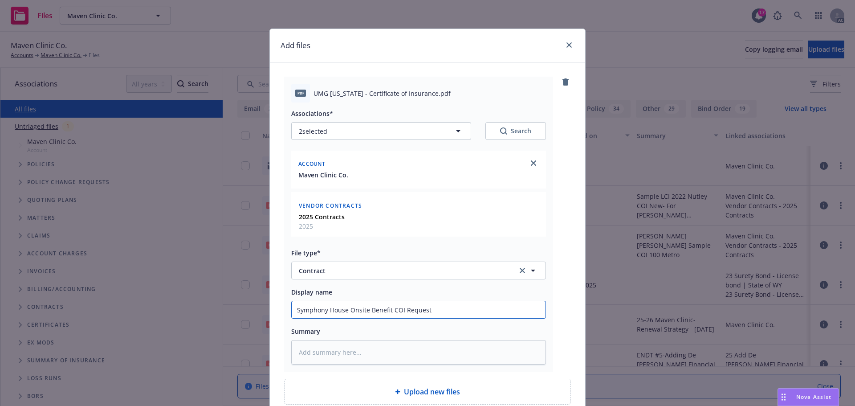
type textarea "x"
drag, startPoint x: 413, startPoint y: 307, endPoint x: 343, endPoint y: 315, distance: 71.3
click at [254, 307] on div "Add files pdf UMG New York - Certificate of Insurance.pdf Associations* 2 selec…" at bounding box center [427, 203] width 855 height 406
type input "Symphony House Onsite Benefit"
click at [316, 353] on textarea at bounding box center [418, 352] width 255 height 25
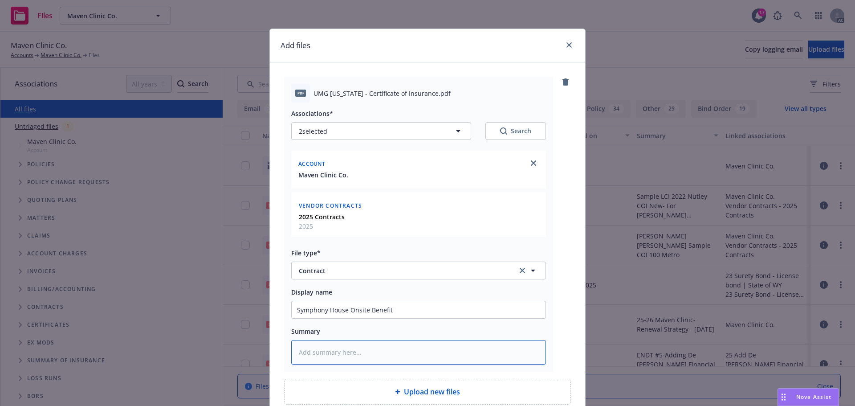
paste textarea "Symphony House Onsite Benefit"
type textarea "x"
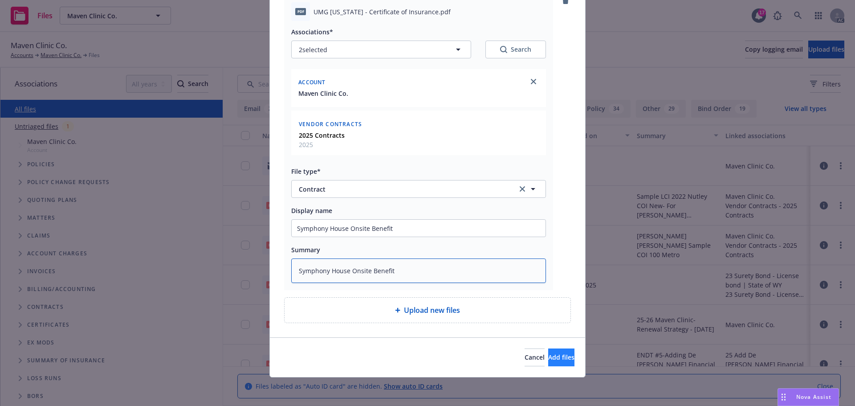
type textarea "Symphony House Onsite Benefit"
click at [548, 356] on span "Add files" at bounding box center [561, 357] width 26 height 8
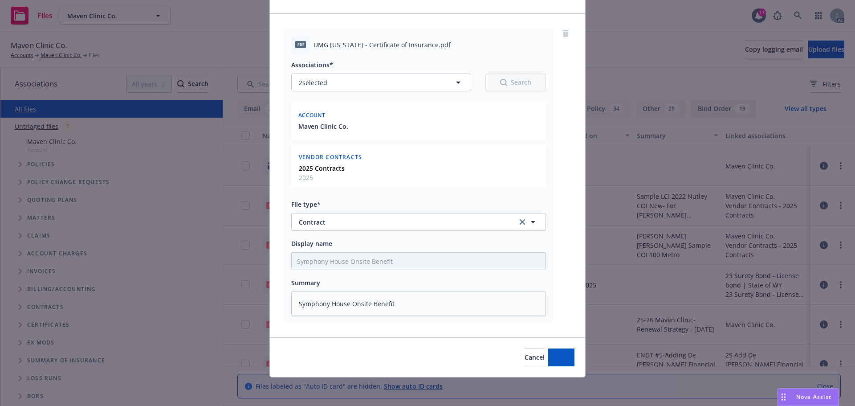
scroll to position [49, 0]
type textarea "x"
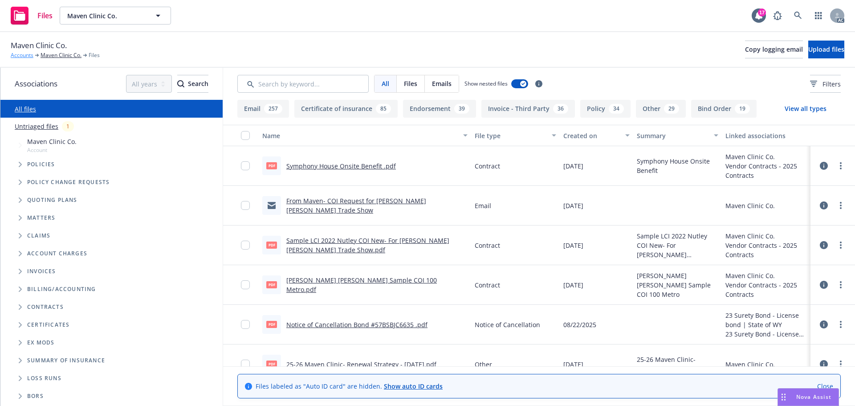
click at [24, 54] on link "Accounts" at bounding box center [22, 55] width 23 height 8
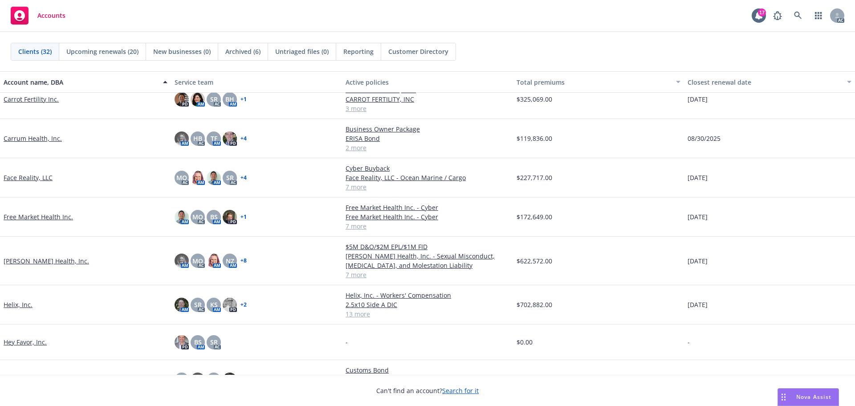
scroll to position [267, 0]
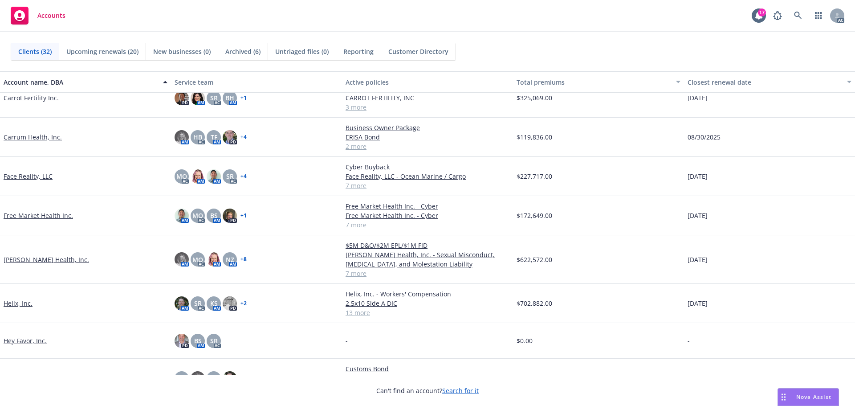
click at [16, 303] on link "Helix, Inc." at bounding box center [18, 303] width 29 height 9
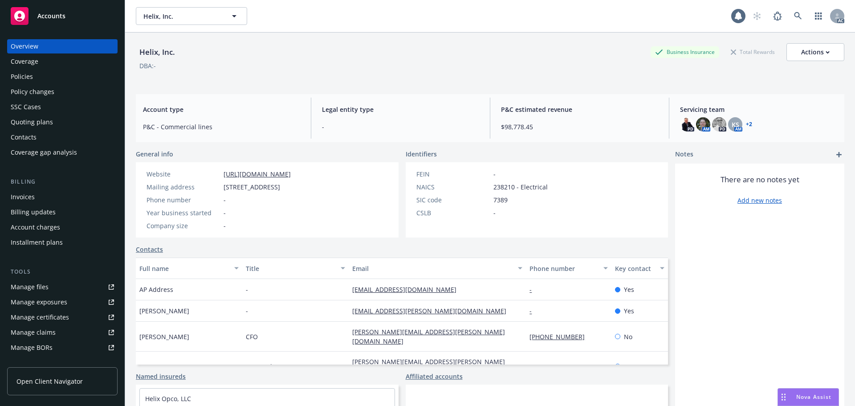
click at [26, 78] on div "Policies" at bounding box center [22, 77] width 22 height 14
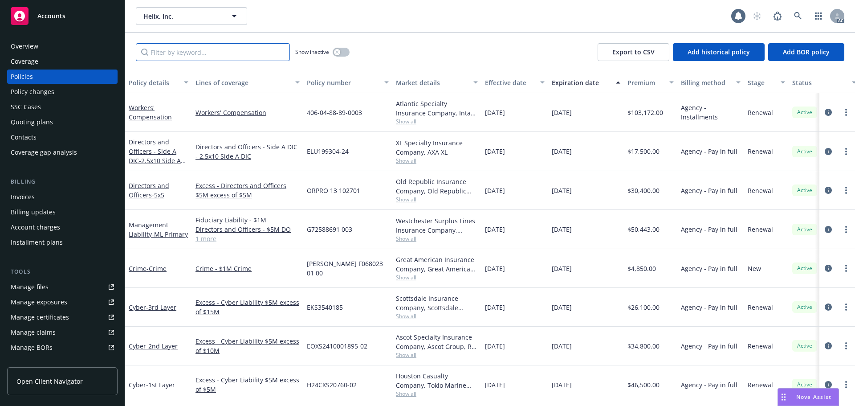
click at [196, 55] on input "Filter by keyword..." at bounding box center [213, 52] width 154 height 18
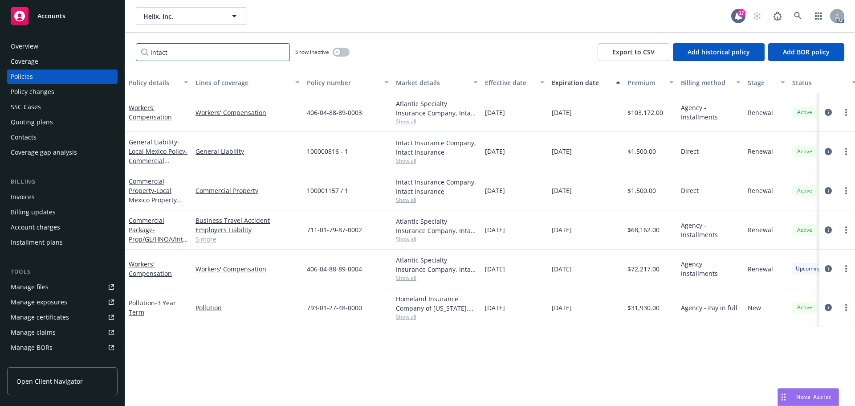
drag, startPoint x: 175, startPoint y: 56, endPoint x: 138, endPoint y: 47, distance: 38.0
click at [139, 47] on input "intact" at bounding box center [213, 52] width 154 height 18
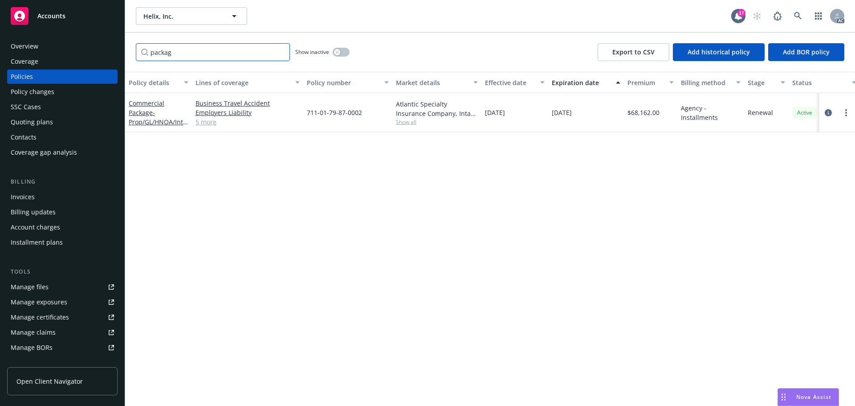
type input "packag"
click at [205, 123] on link "5 more" at bounding box center [248, 121] width 104 height 9
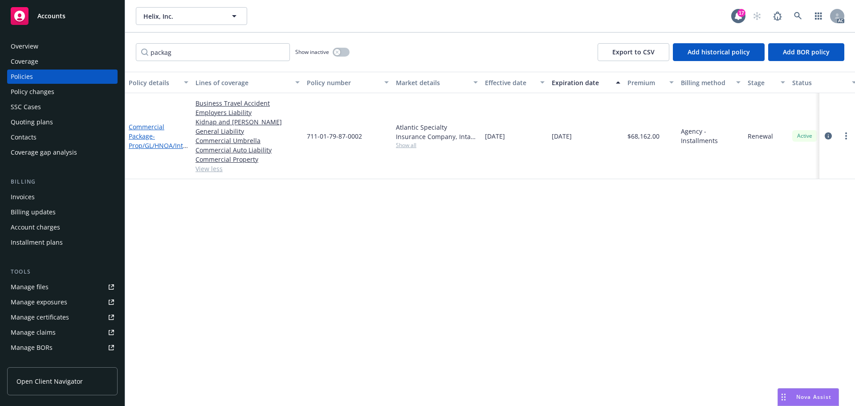
click at [173, 145] on span "- Prop/GL/HNOA/International/Umbrella" at bounding box center [158, 145] width 59 height 27
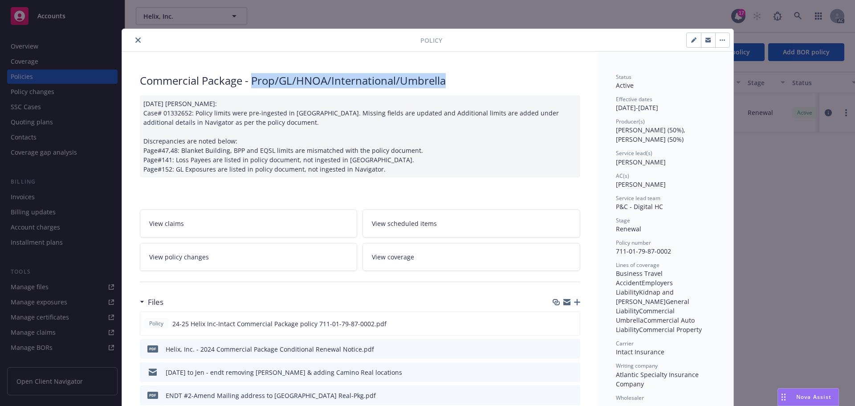
drag, startPoint x: 249, startPoint y: 82, endPoint x: 441, endPoint y: 79, distance: 192.5
click at [441, 79] on div "Commercial Package - Prop/GL/HNOA/International/Umbrella" at bounding box center [360, 80] width 441 height 15
copy div "Prop/GL/HNOA/International/Umbrella"
click at [135, 41] on icon "close" at bounding box center [137, 39] width 5 height 5
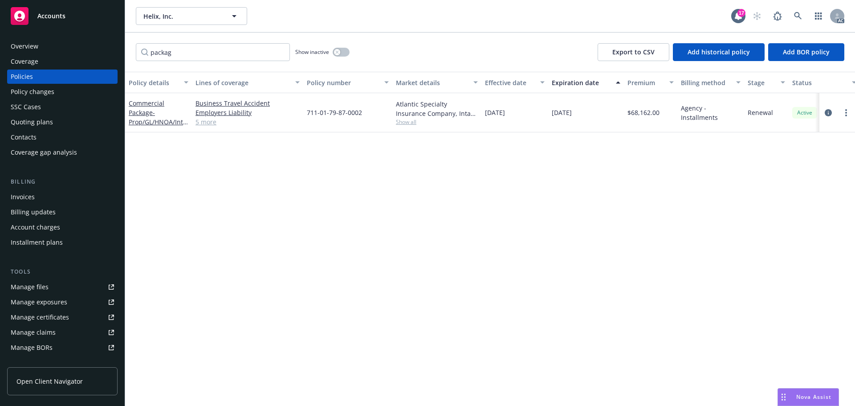
click at [55, 317] on div "Manage certificates" at bounding box center [40, 317] width 58 height 14
click at [830, 111] on icon "circleInformation" at bounding box center [828, 112] width 7 height 7
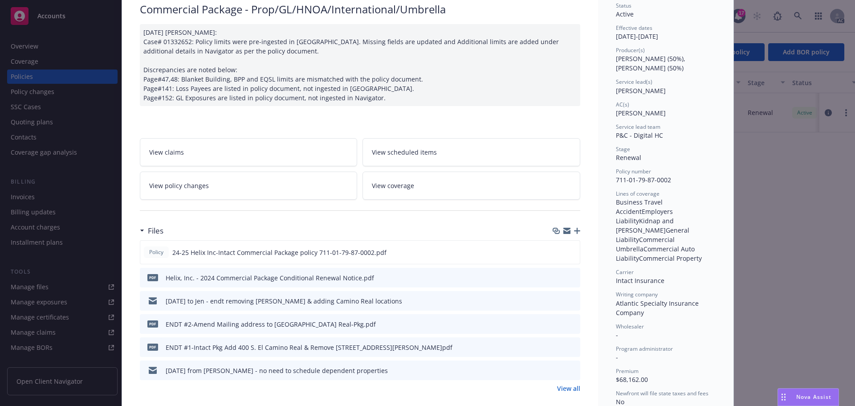
scroll to position [116, 0]
